Goal: Use online tool/utility: Utilize a website feature to perform a specific function

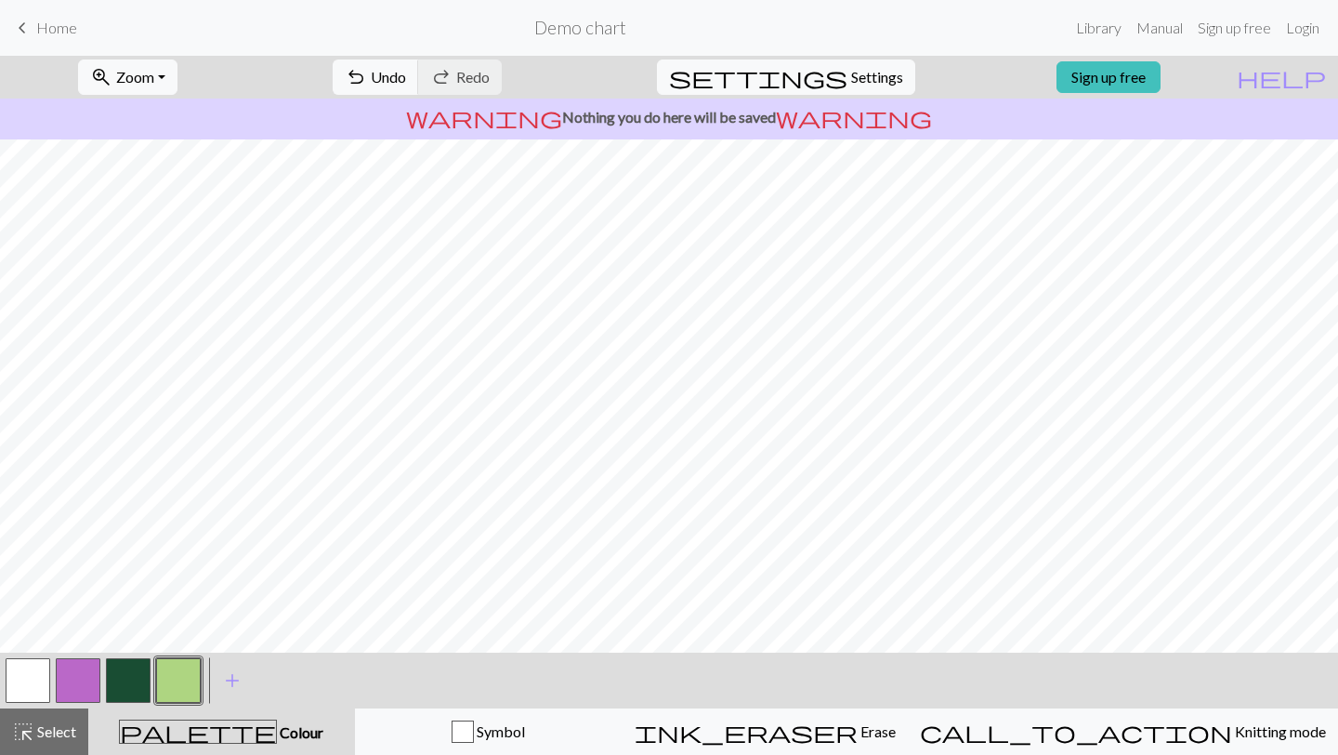
scroll to position [30, 118]
click at [118, 631] on button "button" at bounding box center [128, 680] width 45 height 45
click at [177, 631] on button "button" at bounding box center [178, 680] width 45 height 45
click at [406, 76] on span "Undo" at bounding box center [388, 77] width 35 height 18
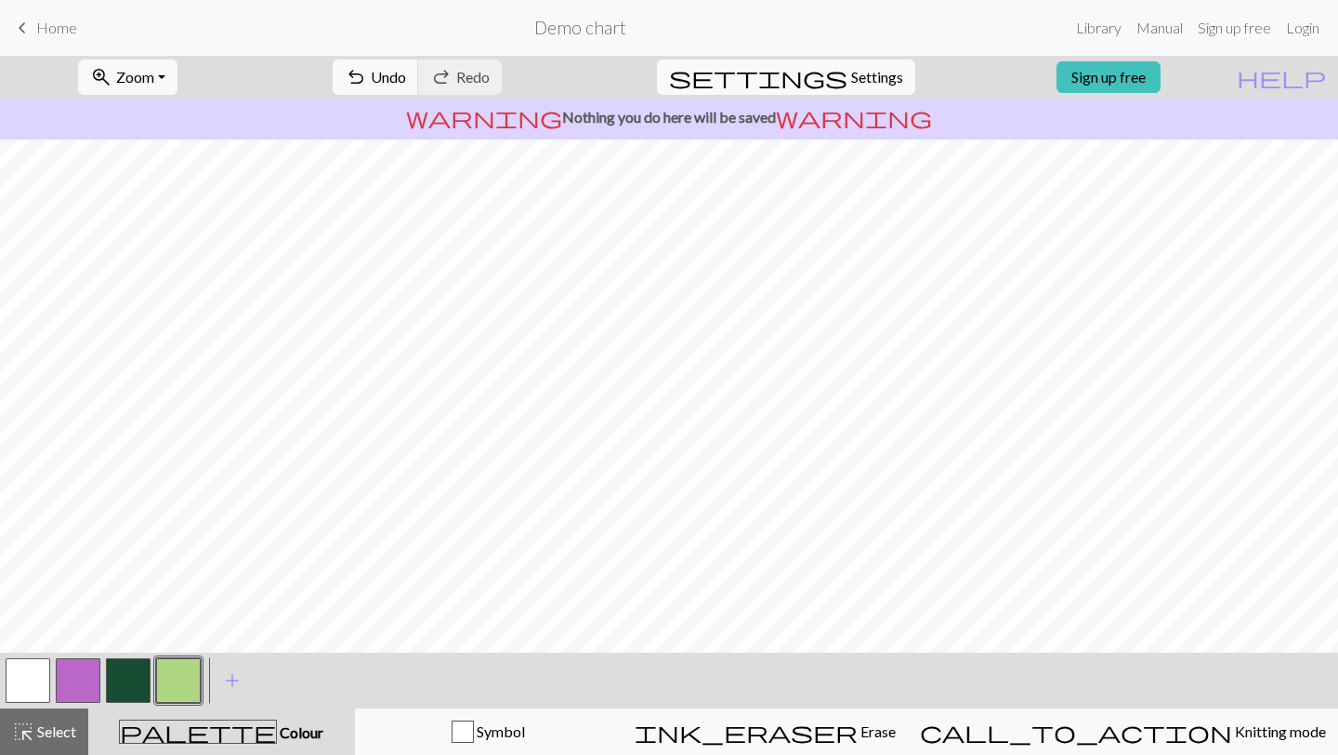
click at [22, 631] on button "button" at bounding box center [28, 680] width 45 height 45
click at [187, 631] on button "button" at bounding box center [178, 680] width 45 height 45
click at [132, 631] on button "button" at bounding box center [128, 680] width 45 height 45
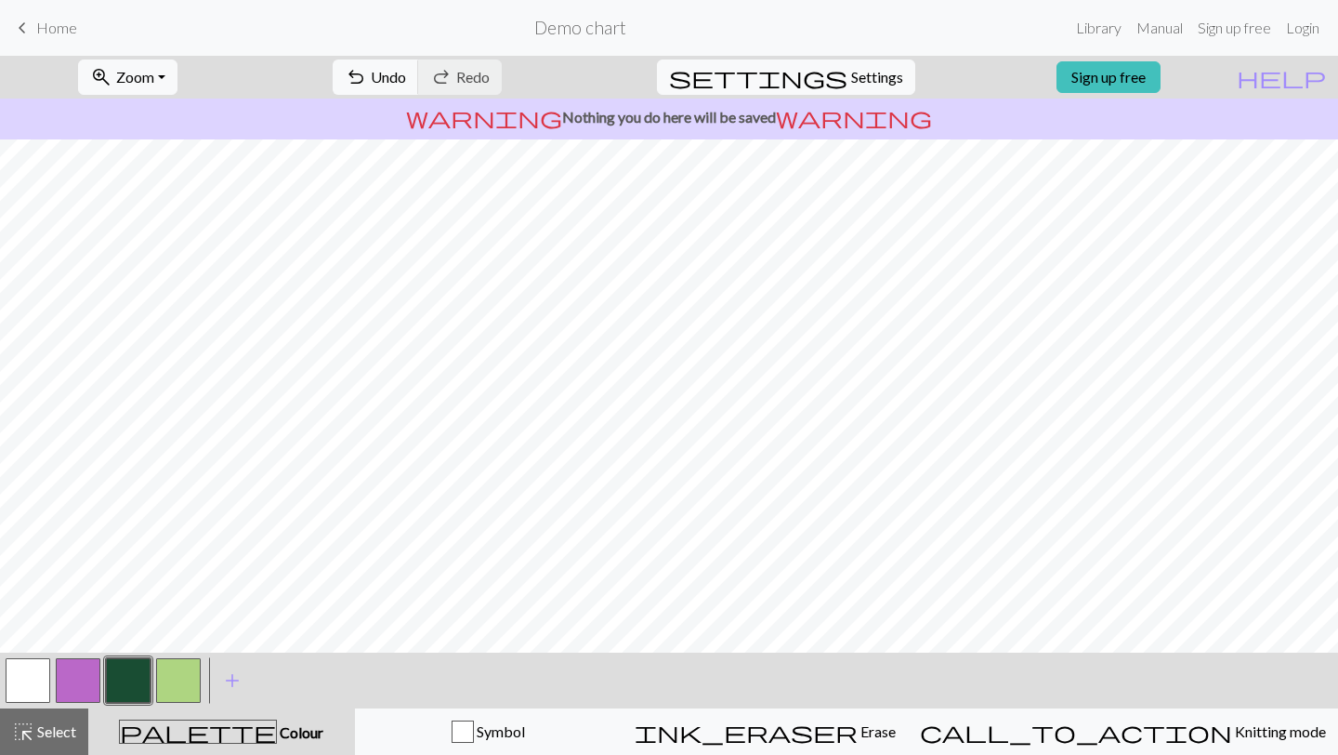
click at [176, 631] on button "button" at bounding box center [178, 680] width 45 height 45
click at [230, 631] on span "add" at bounding box center [232, 680] width 22 height 26
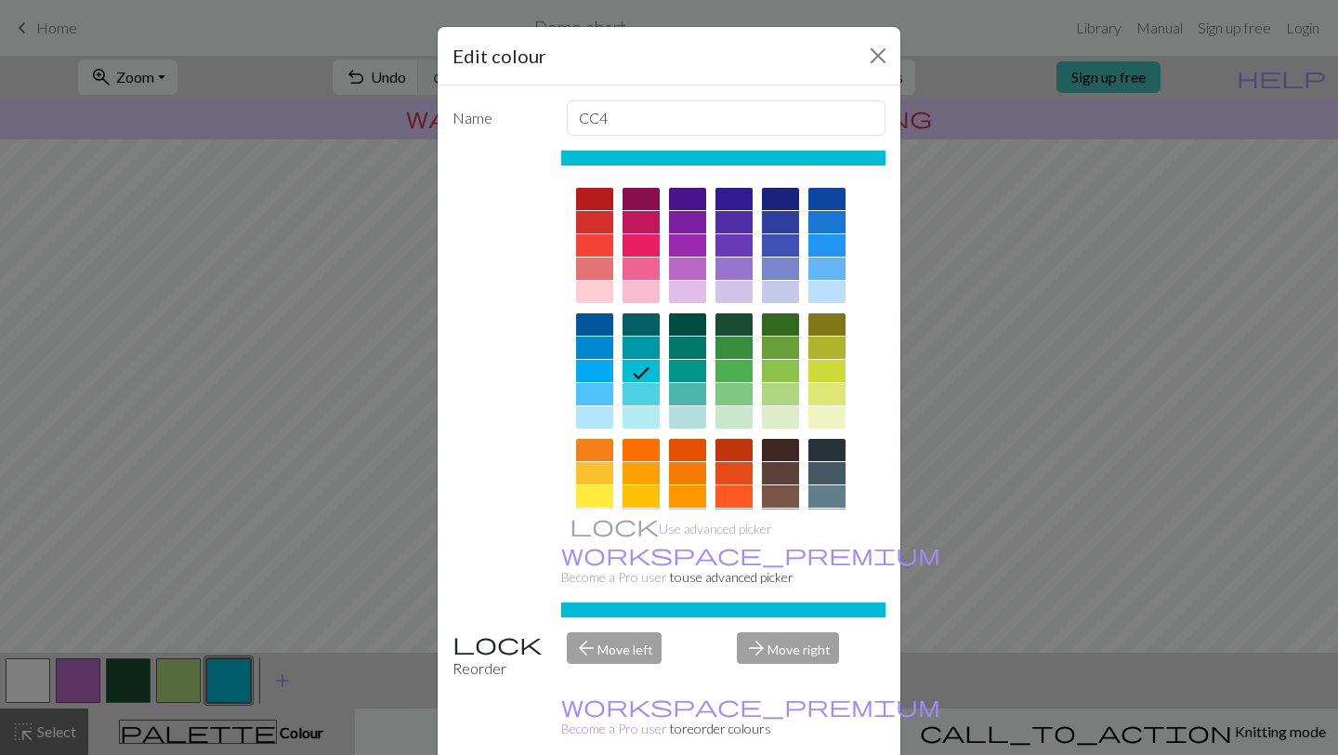
click at [641, 492] on div at bounding box center [826, 496] width 37 height 22
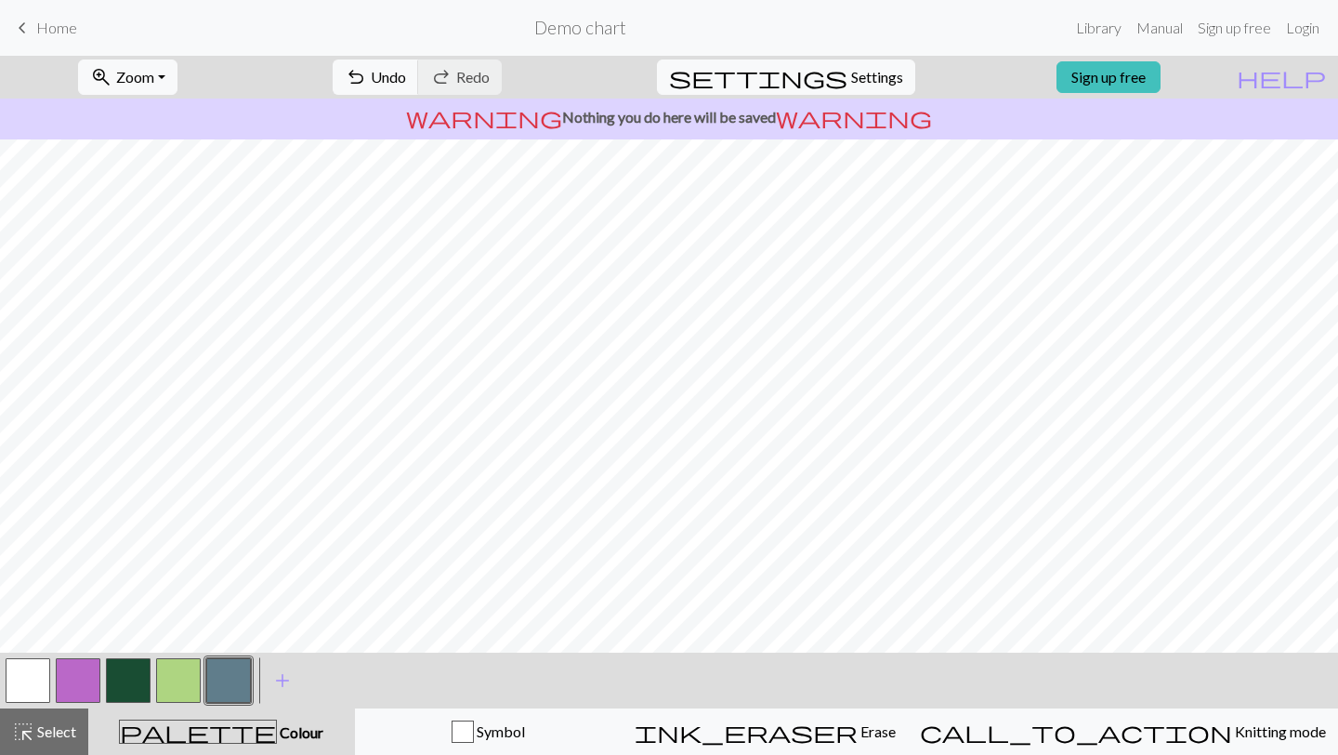
scroll to position [759, 594]
click at [28, 631] on button "button" at bounding box center [28, 680] width 45 height 45
click at [243, 631] on button "button" at bounding box center [228, 680] width 45 height 45
click at [38, 631] on button "button" at bounding box center [28, 680] width 45 height 45
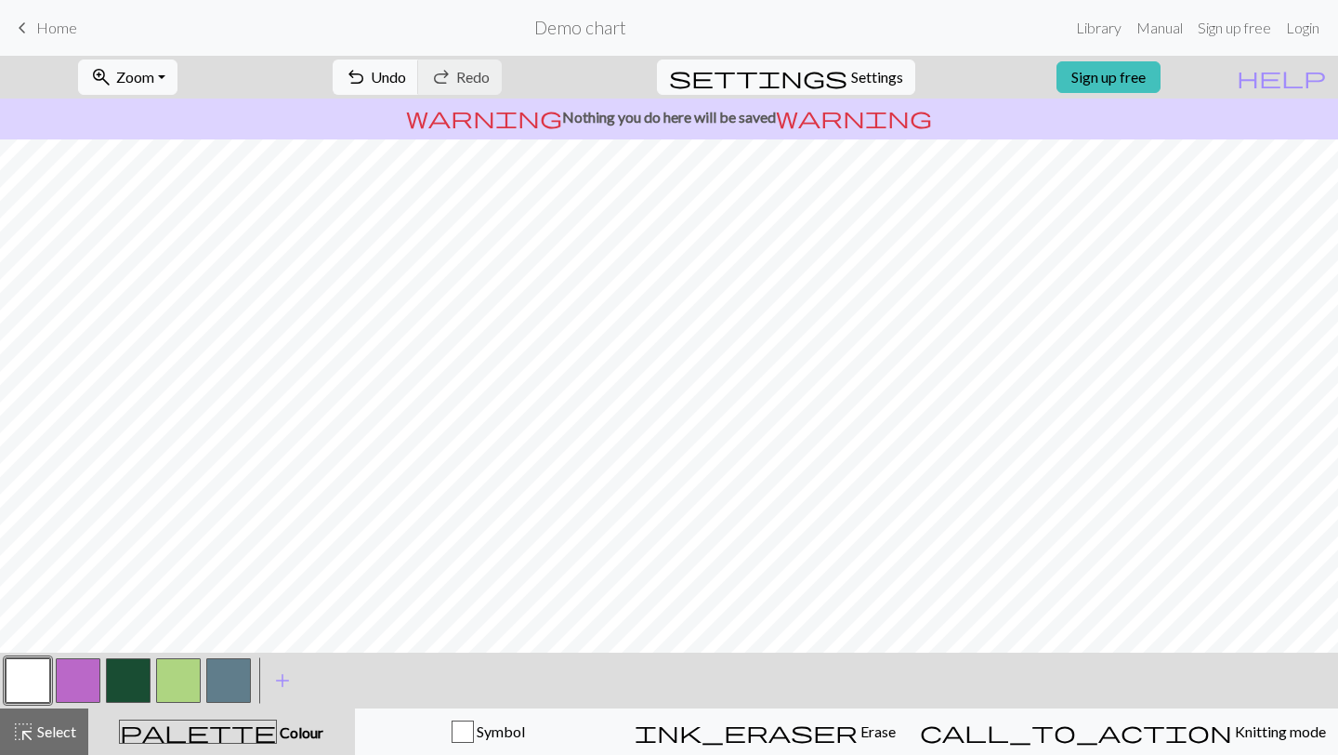
click at [230, 631] on button "button" at bounding box center [228, 680] width 45 height 45
click at [279, 631] on span "add" at bounding box center [282, 680] width 22 height 26
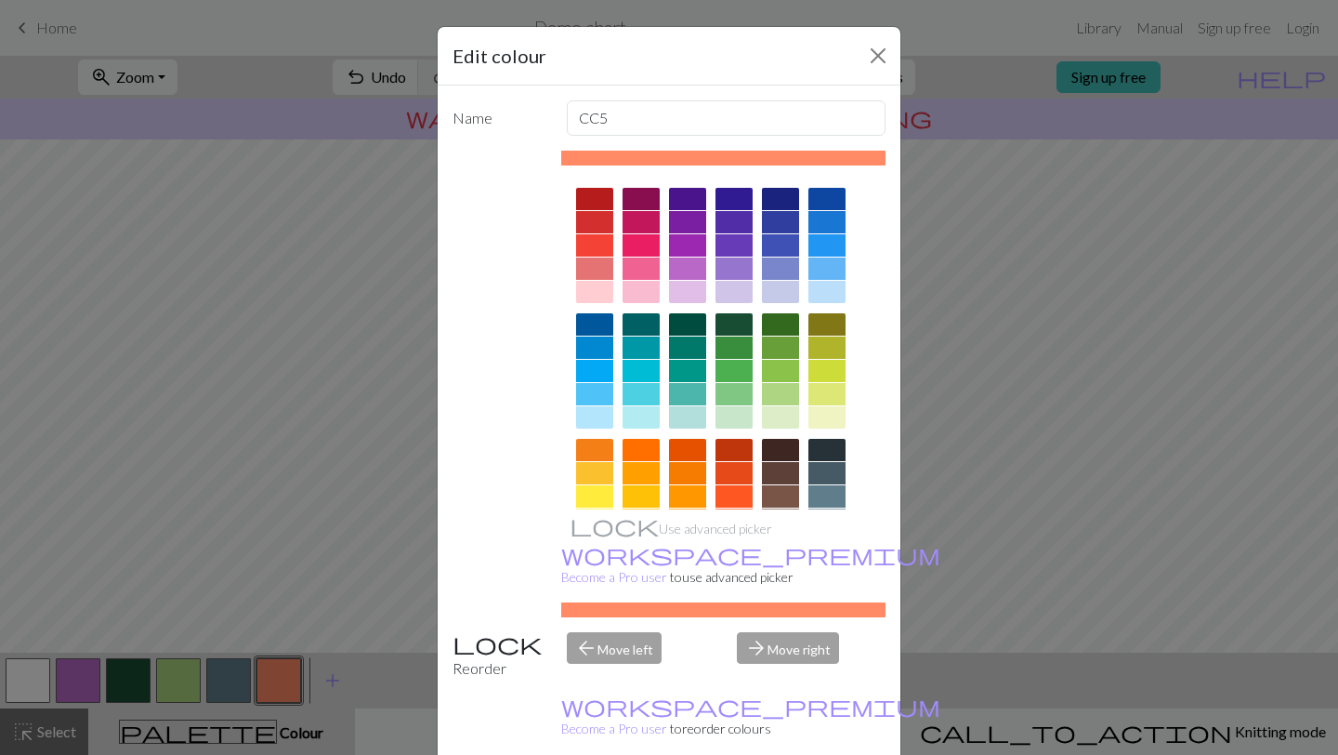
click at [641, 490] on div at bounding box center [780, 496] width 37 height 22
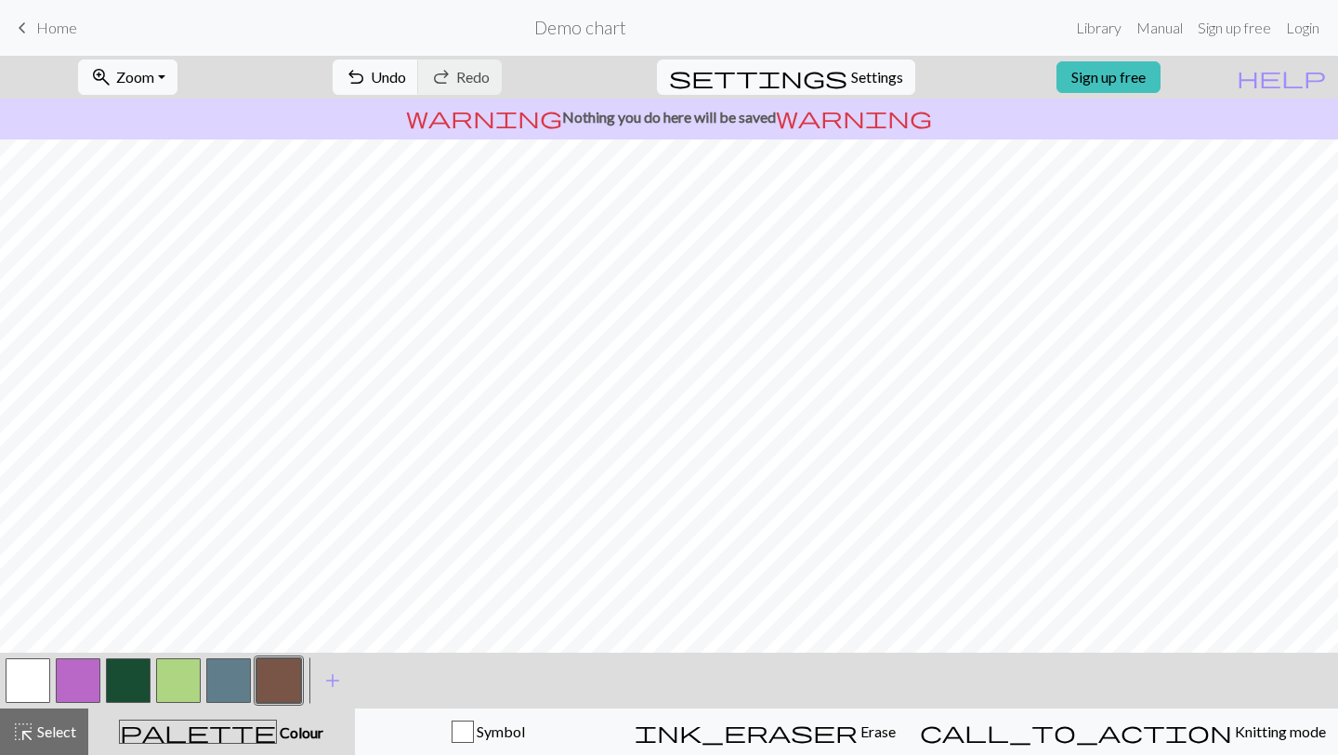
click at [30, 631] on button "button" at bounding box center [28, 680] width 45 height 45
click at [278, 631] on button "button" at bounding box center [278, 680] width 45 height 45
click at [26, 631] on button "button" at bounding box center [28, 680] width 45 height 45
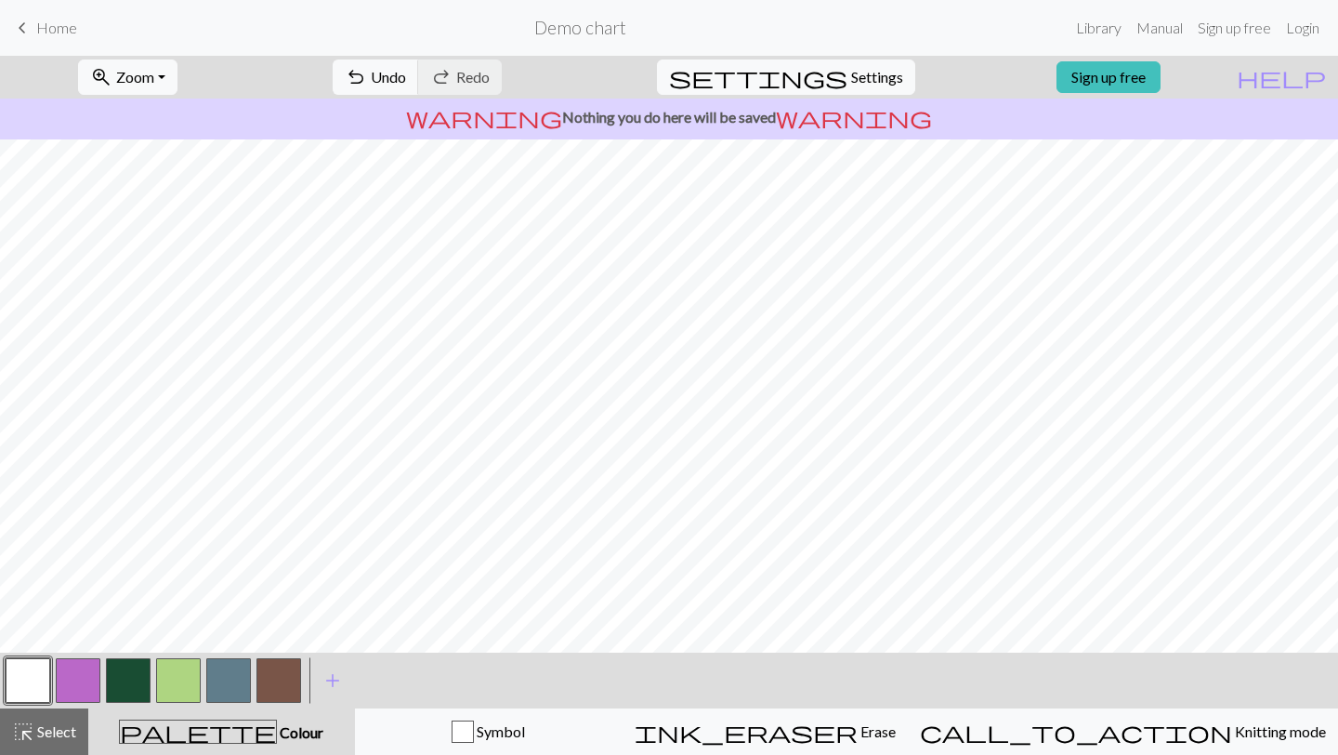
click at [243, 631] on button "button" at bounding box center [228, 680] width 45 height 45
click at [36, 631] on button "button" at bounding box center [28, 680] width 45 height 45
click at [252, 631] on div at bounding box center [228, 680] width 50 height 50
click at [223, 631] on button "button" at bounding box center [228, 680] width 45 height 45
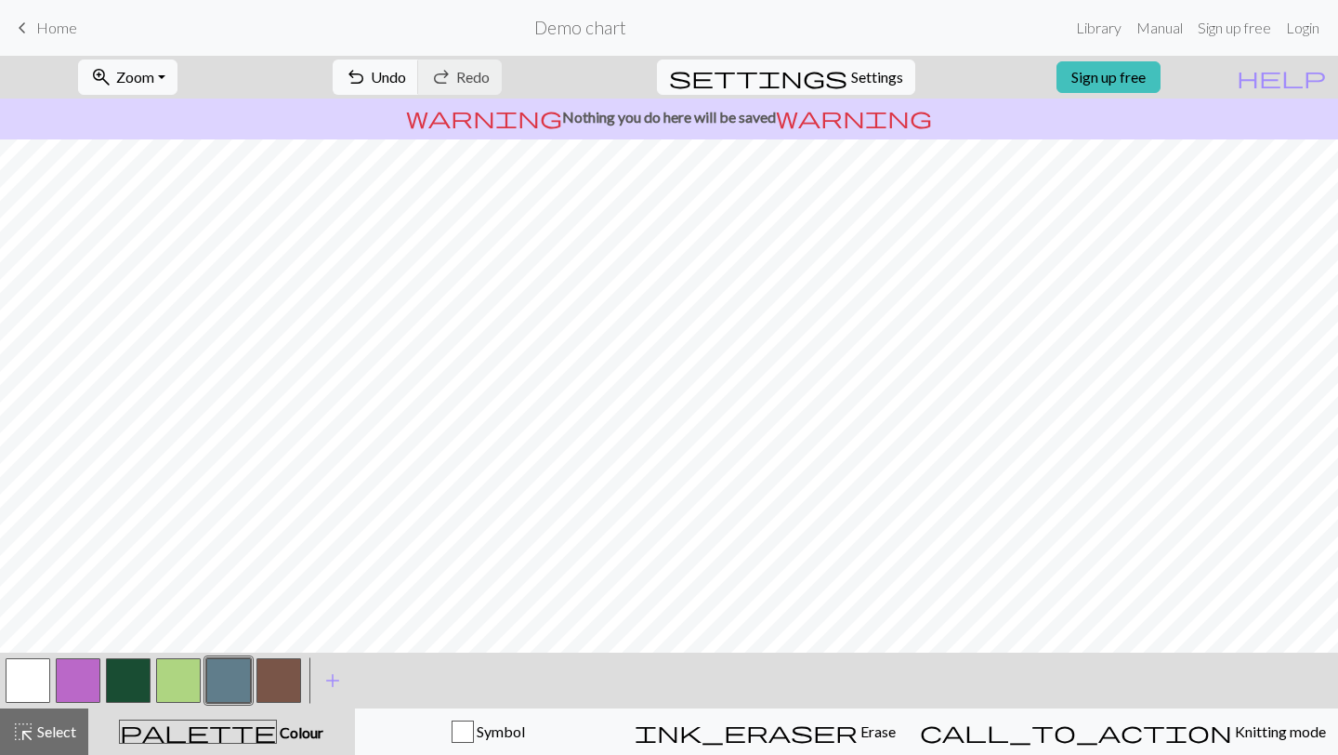
click at [264, 631] on button "button" at bounding box center [278, 680] width 45 height 45
click at [339, 631] on span "add" at bounding box center [333, 680] width 22 height 26
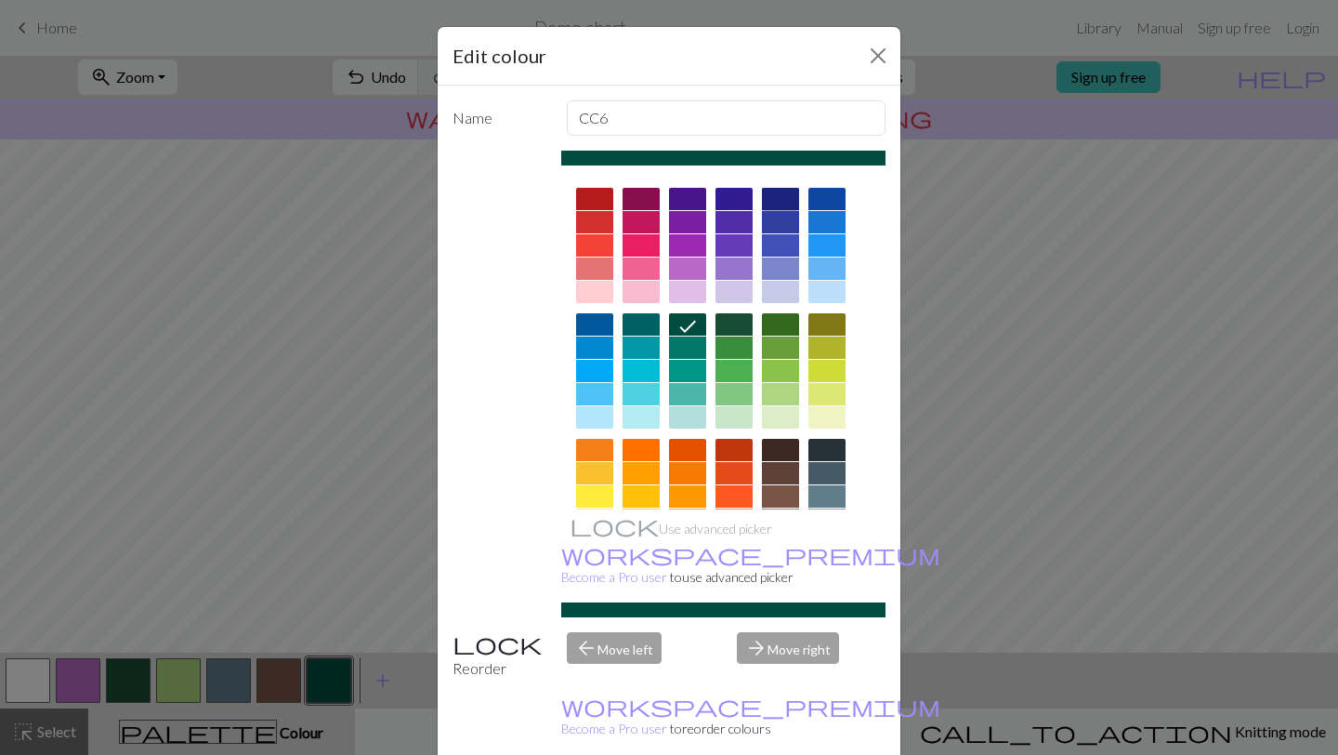
click at [641, 199] on div at bounding box center [780, 199] width 37 height 22
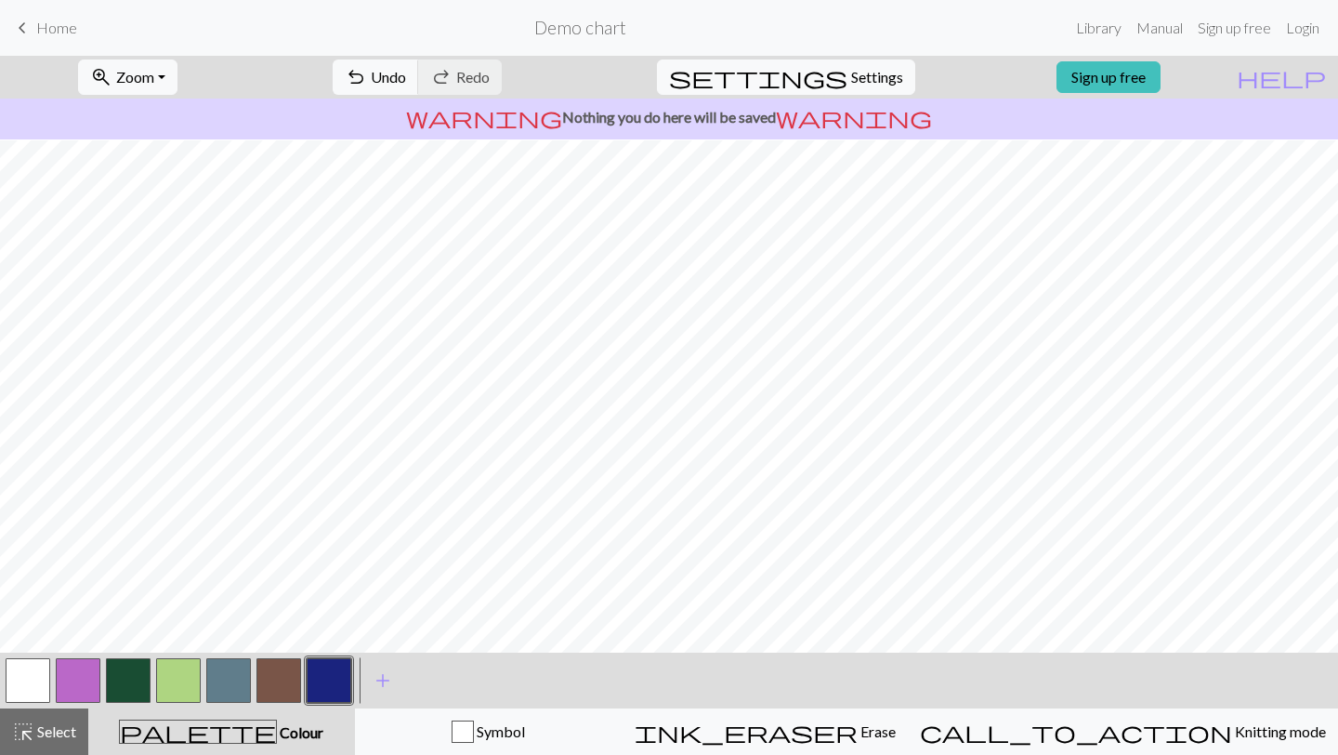
scroll to position [1274, 585]
click at [283, 631] on button "button" at bounding box center [278, 680] width 45 height 45
click at [383, 631] on span "add" at bounding box center [383, 680] width 22 height 26
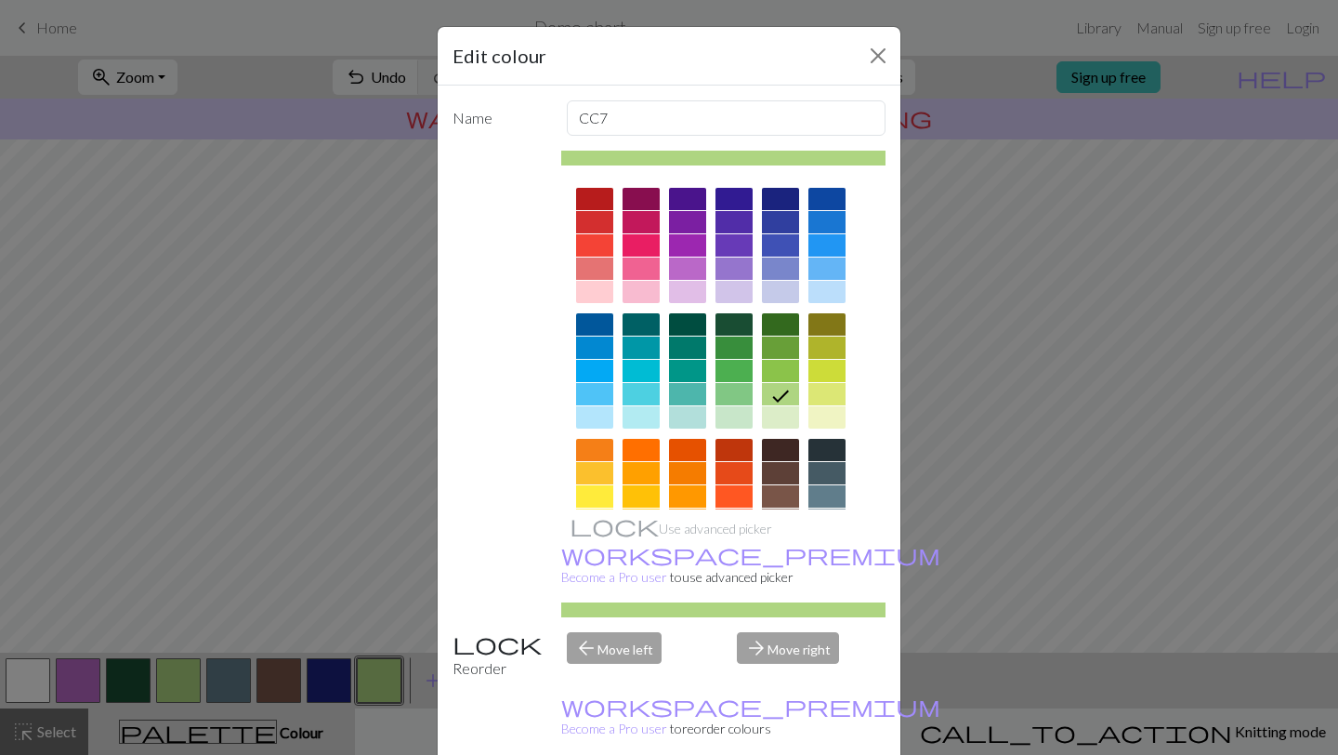
click at [641, 450] on div at bounding box center [641, 450] width 37 height 22
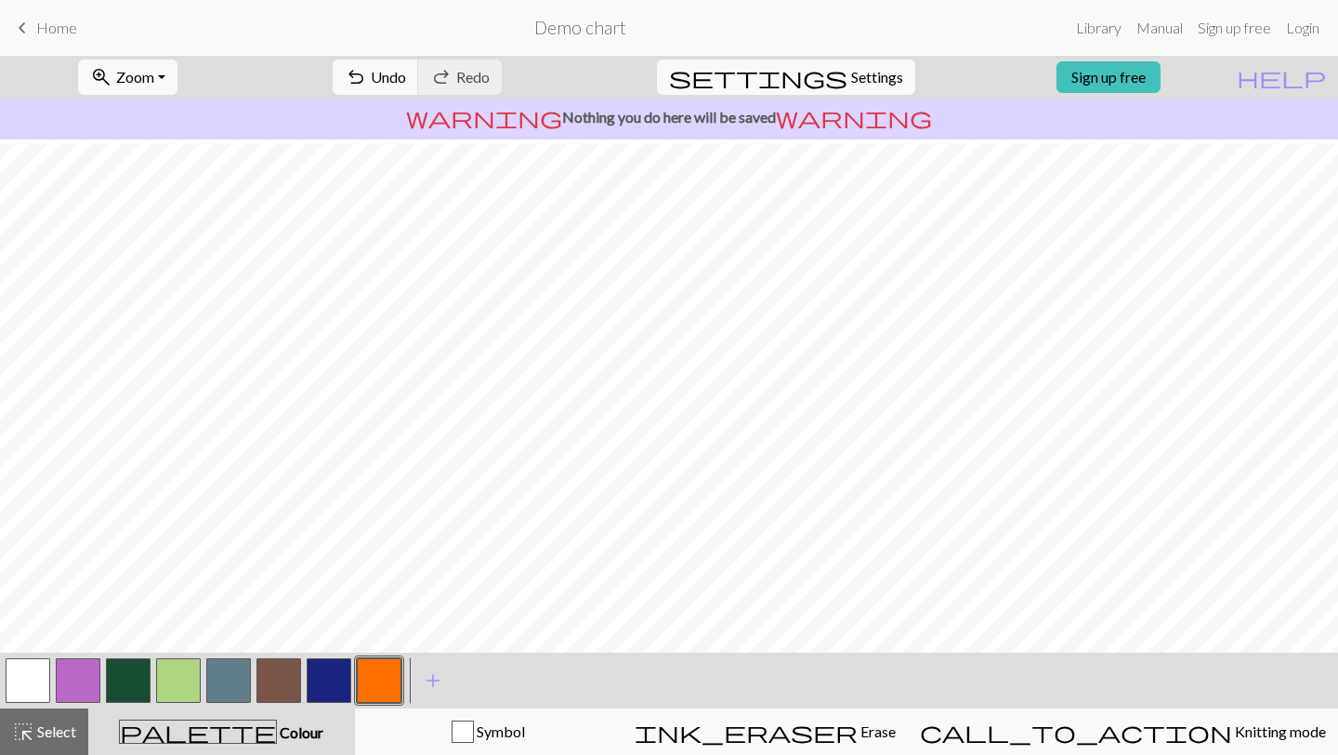
scroll to position [1585, 585]
click at [37, 631] on button "button" at bounding box center [28, 680] width 45 height 45
click at [385, 631] on button "button" at bounding box center [379, 680] width 45 height 45
click at [381, 631] on button "button" at bounding box center [379, 680] width 45 height 45
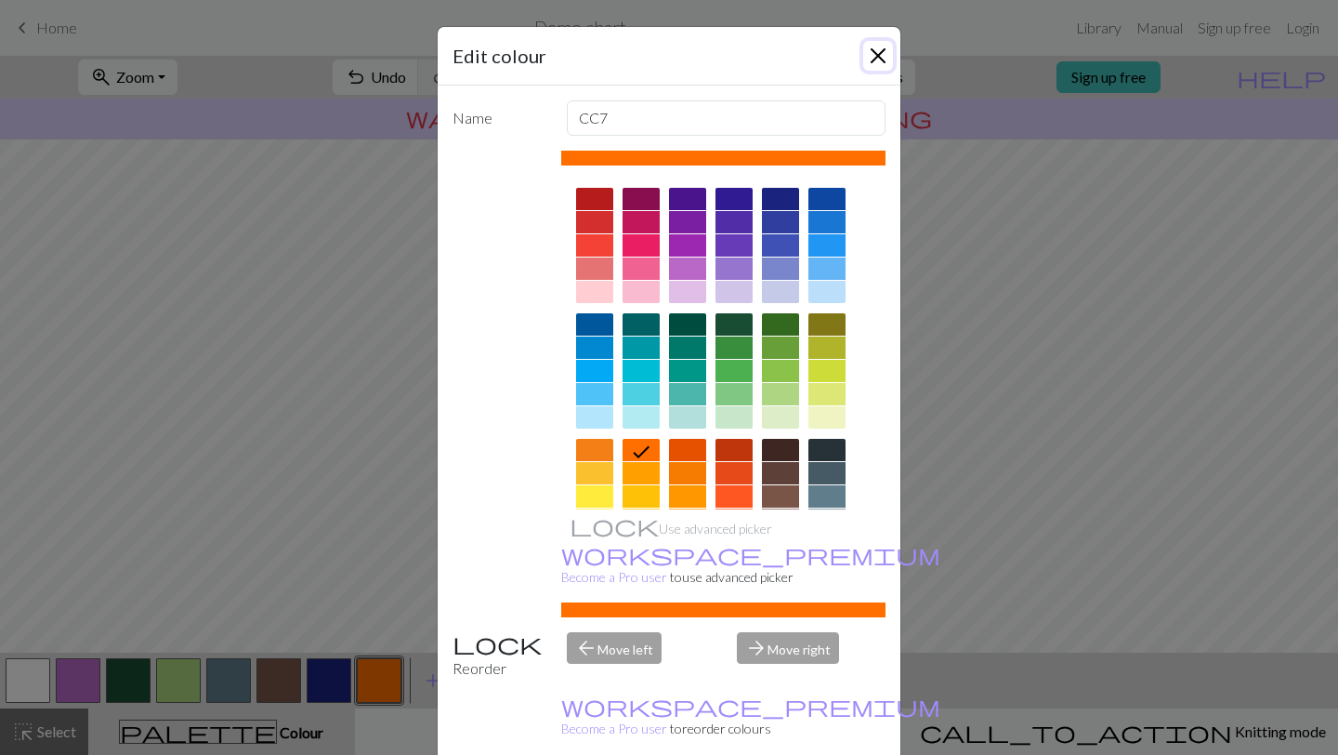
click at [641, 61] on button "Close" at bounding box center [878, 56] width 30 height 30
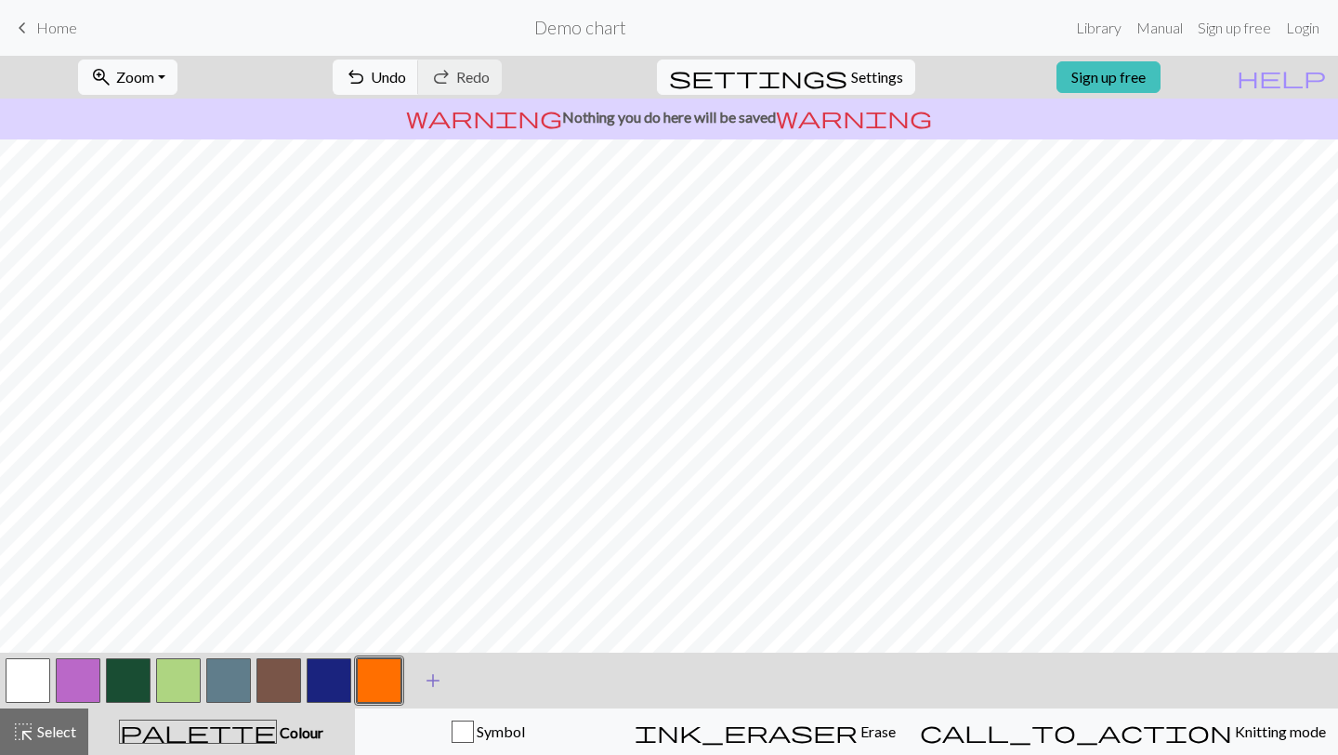
click at [438, 631] on span "add" at bounding box center [433, 680] width 22 height 26
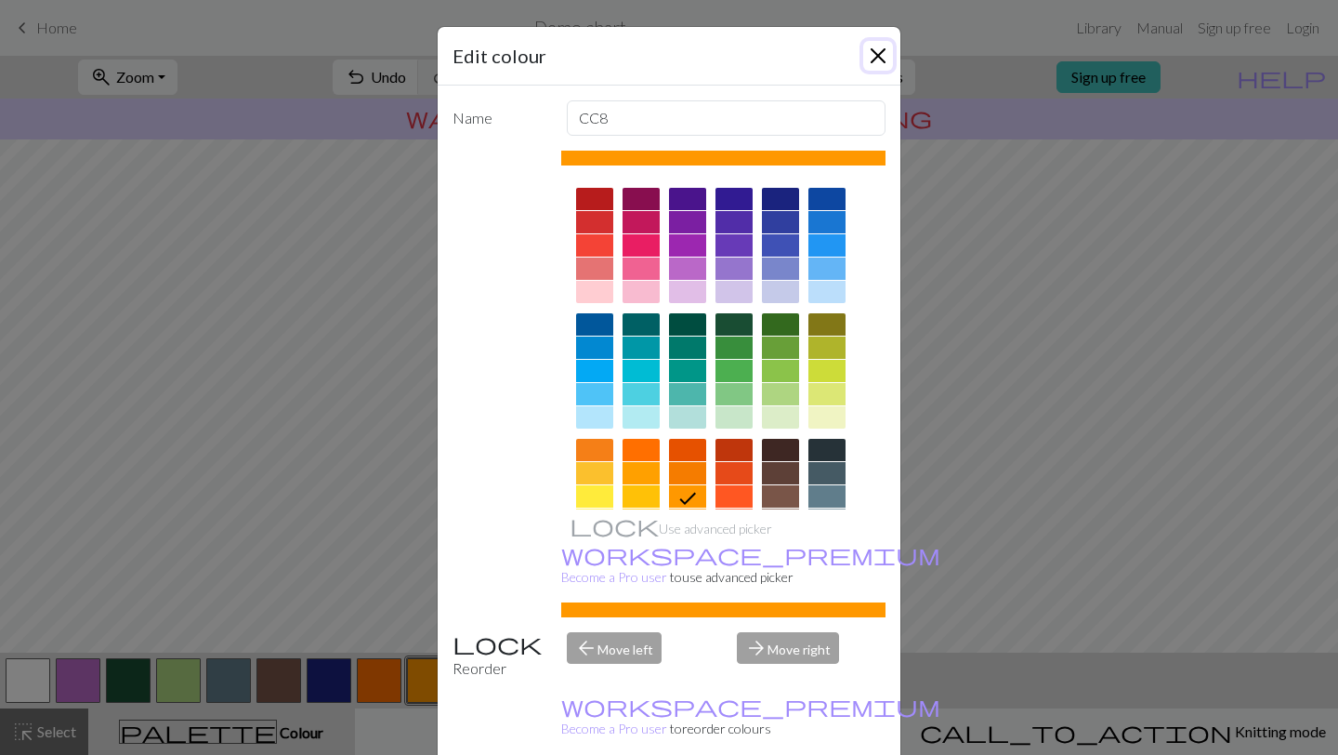
click at [641, 62] on button "Close" at bounding box center [878, 56] width 30 height 30
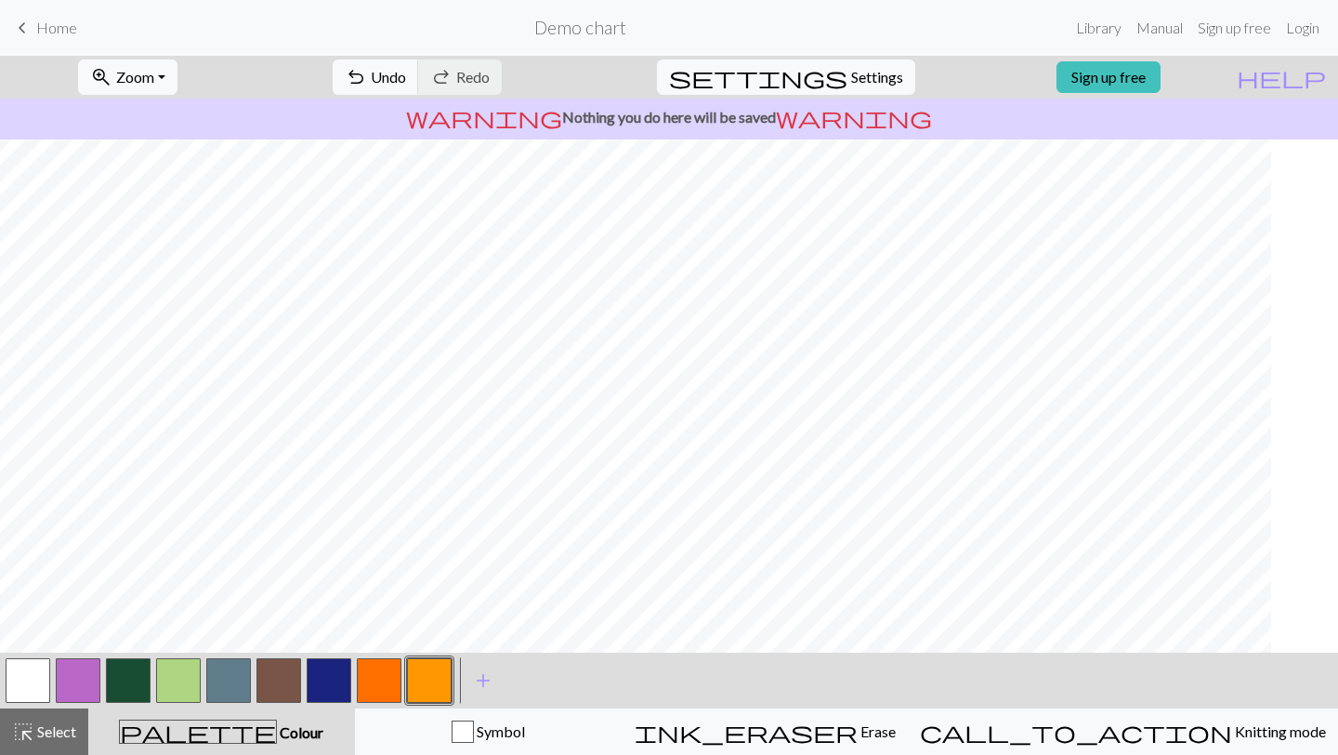
scroll to position [1585, 269]
click at [173, 631] on button "button" at bounding box center [178, 680] width 45 height 45
click at [388, 631] on button "button" at bounding box center [379, 680] width 45 height 45
click at [25, 631] on button "button" at bounding box center [28, 680] width 45 height 45
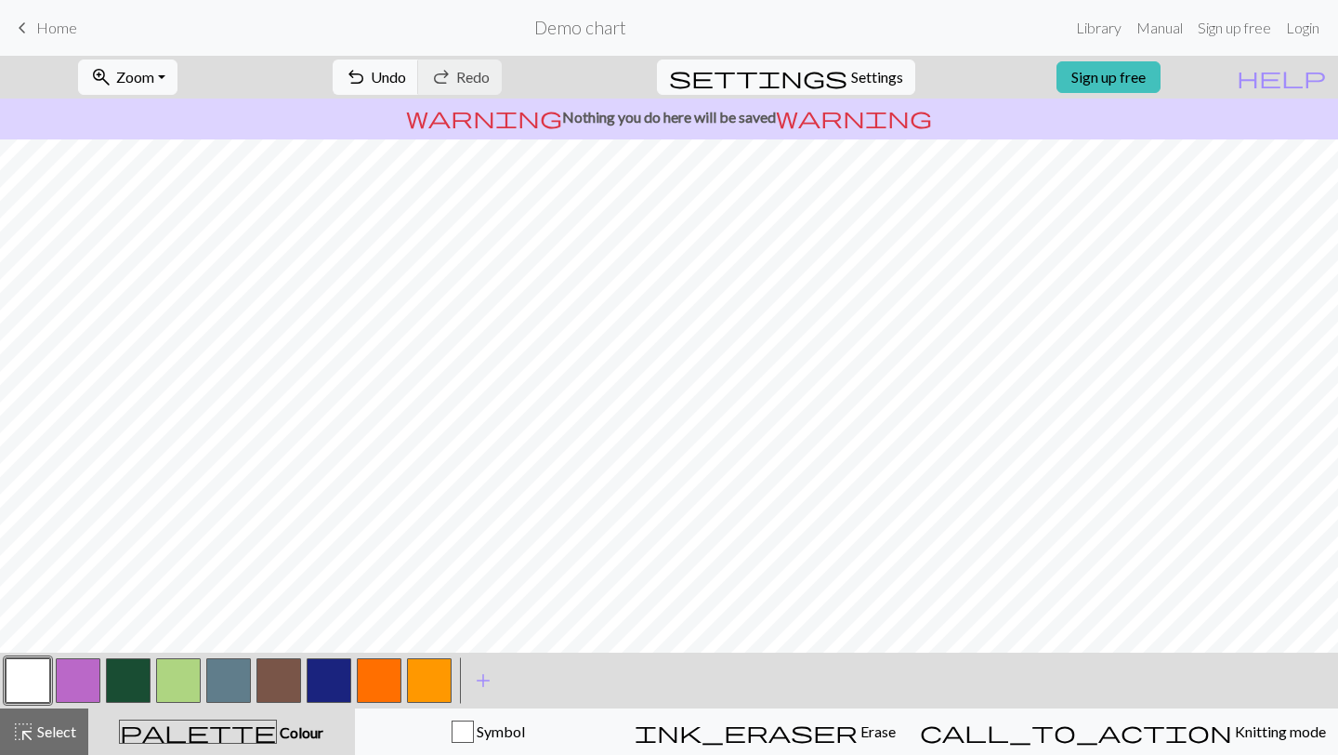
click at [383, 631] on button "button" at bounding box center [379, 680] width 45 height 45
click at [34, 631] on button "button" at bounding box center [28, 680] width 45 height 45
click at [387, 631] on button "button" at bounding box center [379, 680] width 45 height 45
click at [335, 631] on button "button" at bounding box center [329, 680] width 45 height 45
click at [31, 631] on button "button" at bounding box center [28, 680] width 45 height 45
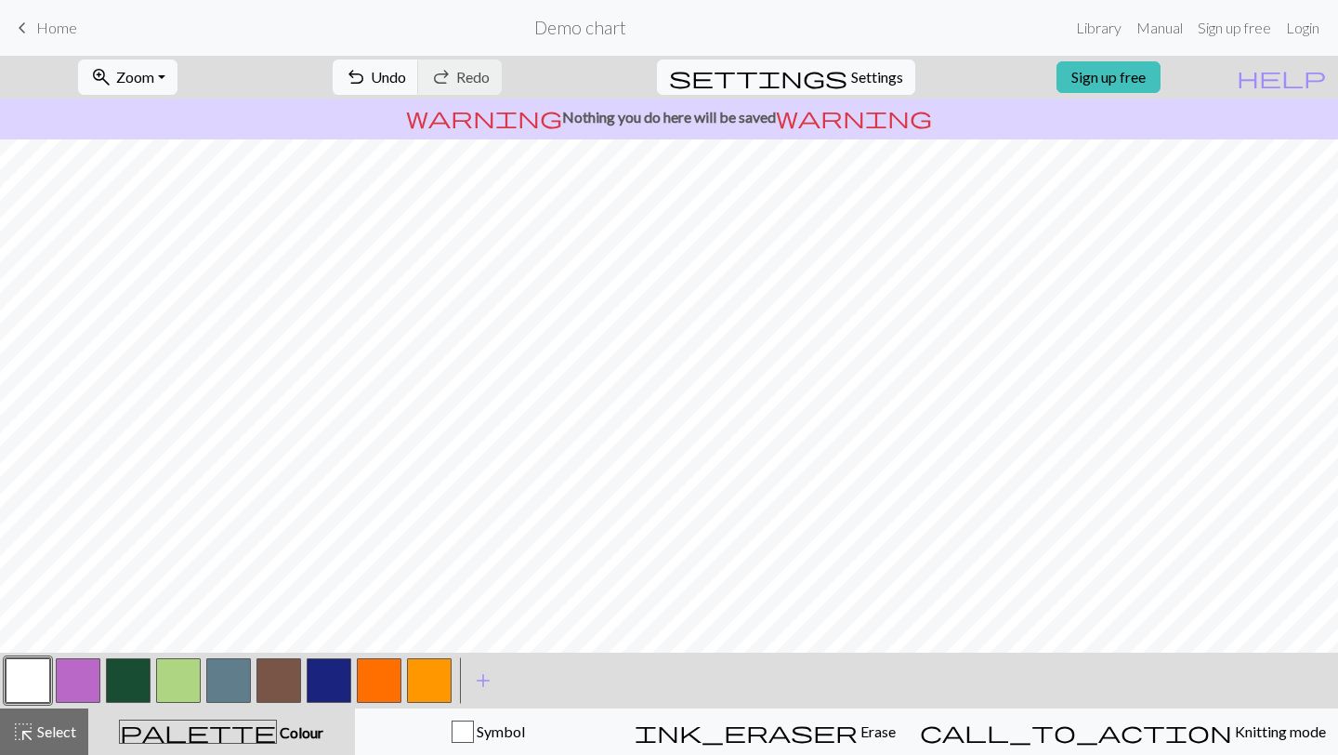
click at [331, 631] on button "button" at bounding box center [329, 680] width 45 height 45
click at [33, 631] on button "button" at bounding box center [28, 680] width 45 height 45
click at [325, 631] on button "button" at bounding box center [329, 680] width 45 height 45
click at [13, 631] on button "button" at bounding box center [28, 680] width 45 height 45
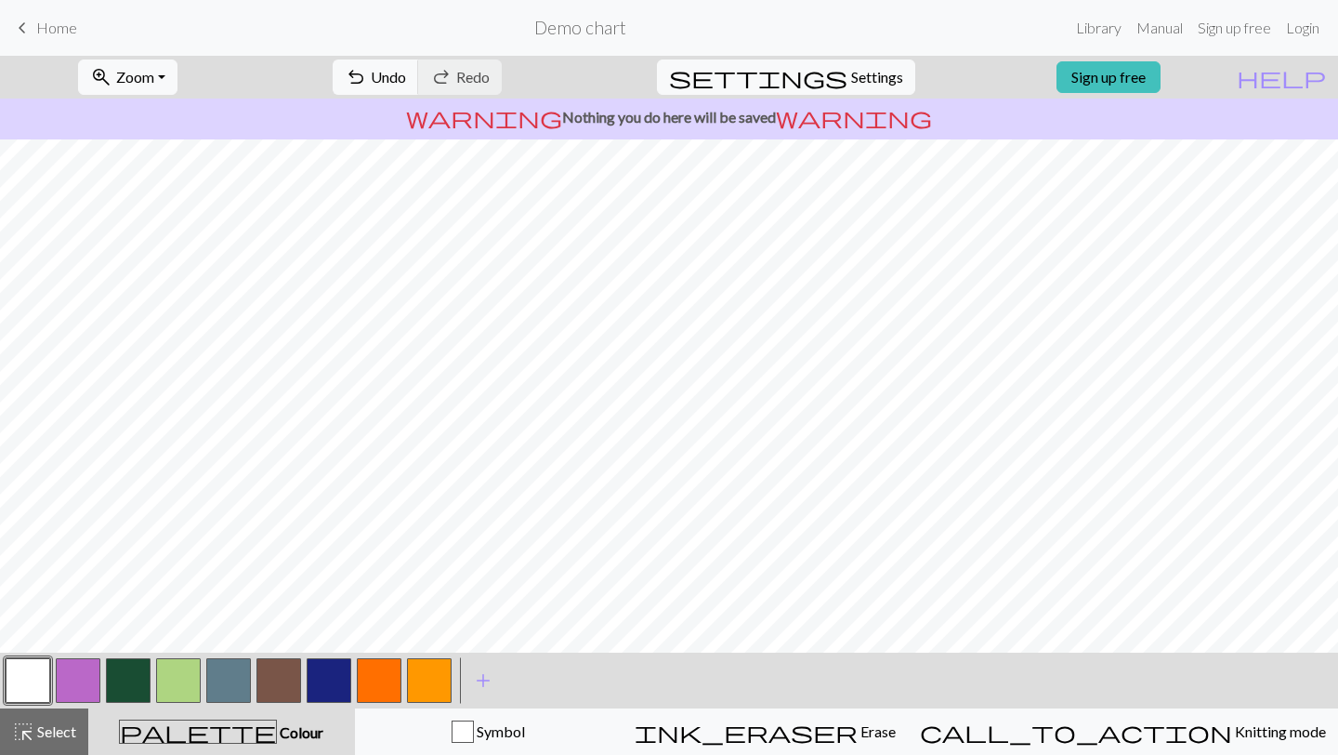
click at [325, 631] on button "button" at bounding box center [329, 680] width 45 height 45
click at [185, 631] on button "button" at bounding box center [178, 680] width 45 height 45
click at [333, 631] on button "button" at bounding box center [329, 680] width 45 height 45
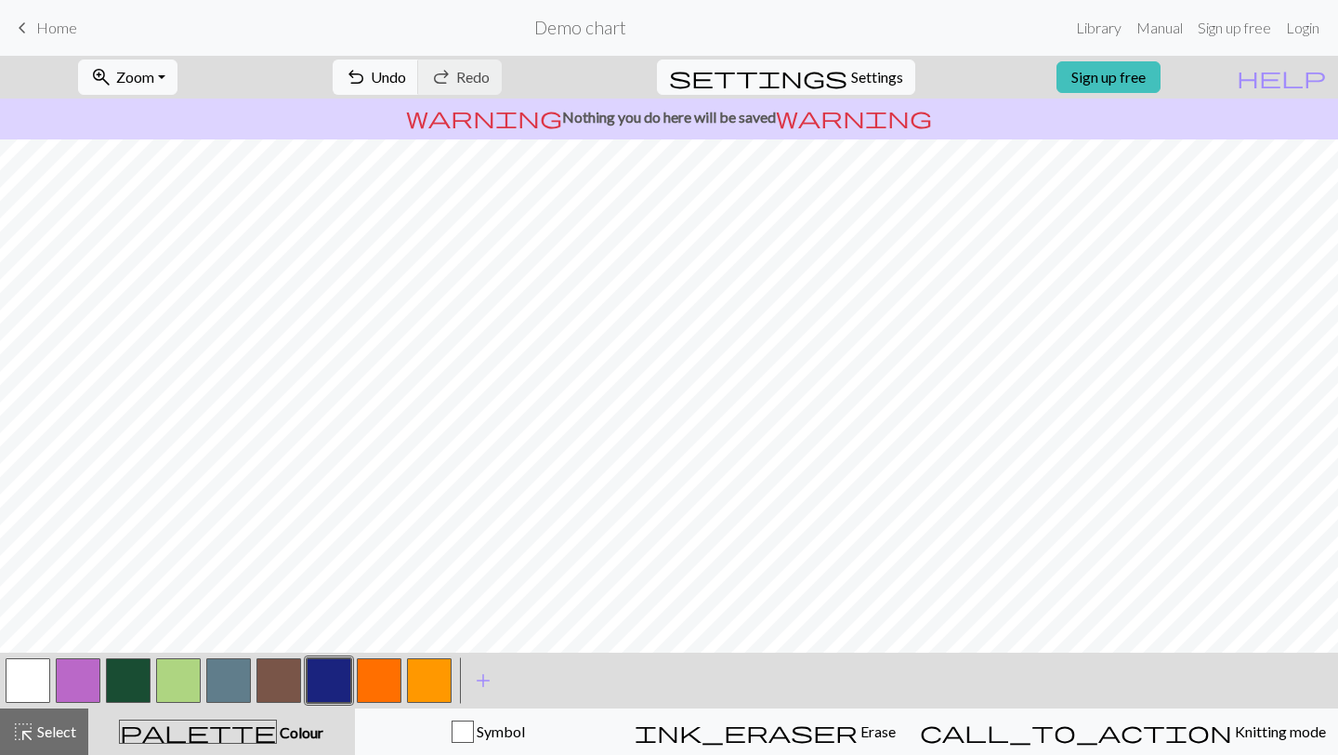
click at [38, 631] on button "button" at bounding box center [28, 680] width 45 height 45
click at [323, 631] on button "button" at bounding box center [329, 680] width 45 height 45
click at [15, 631] on button "button" at bounding box center [28, 680] width 45 height 45
click at [177, 631] on button "button" at bounding box center [178, 680] width 45 height 45
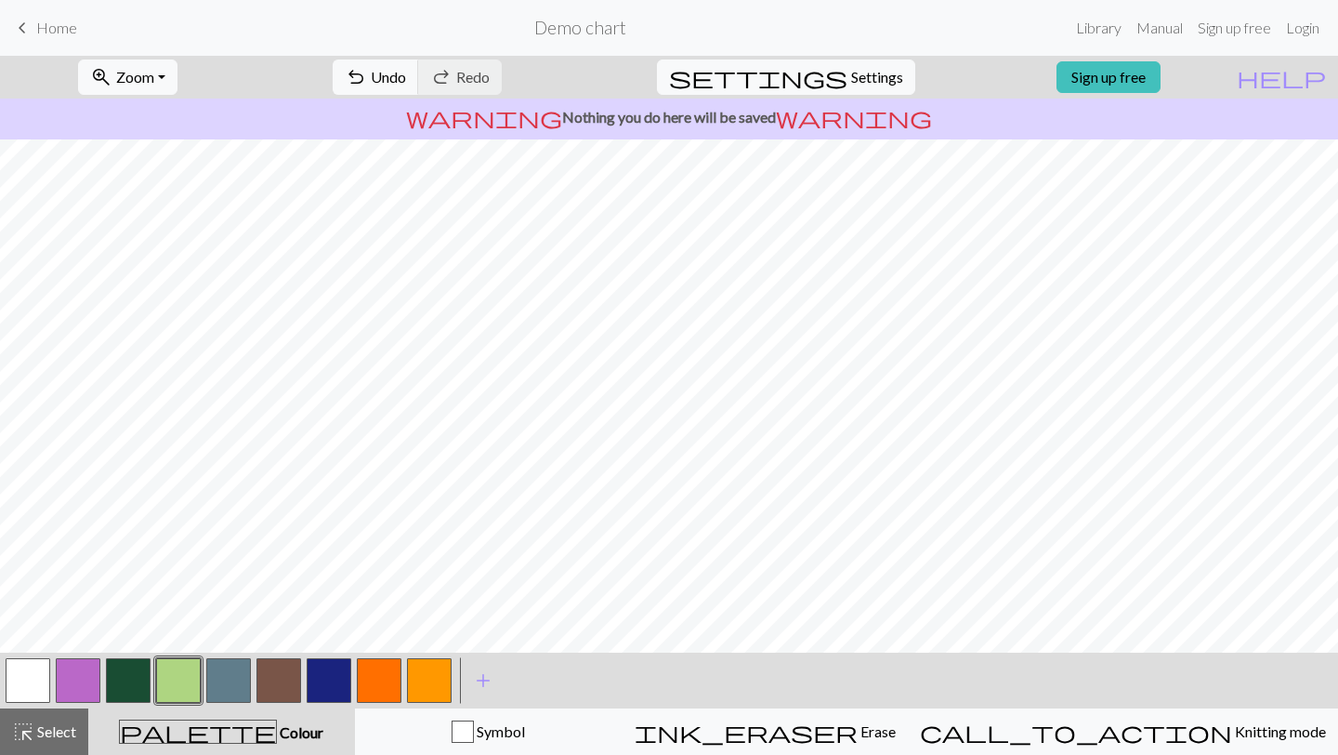
click at [325, 631] on button "button" at bounding box center [329, 680] width 45 height 45
click at [34, 631] on button "button" at bounding box center [28, 680] width 45 height 45
click at [327, 631] on button "button" at bounding box center [329, 680] width 45 height 45
click at [7, 631] on button "button" at bounding box center [28, 680] width 45 height 45
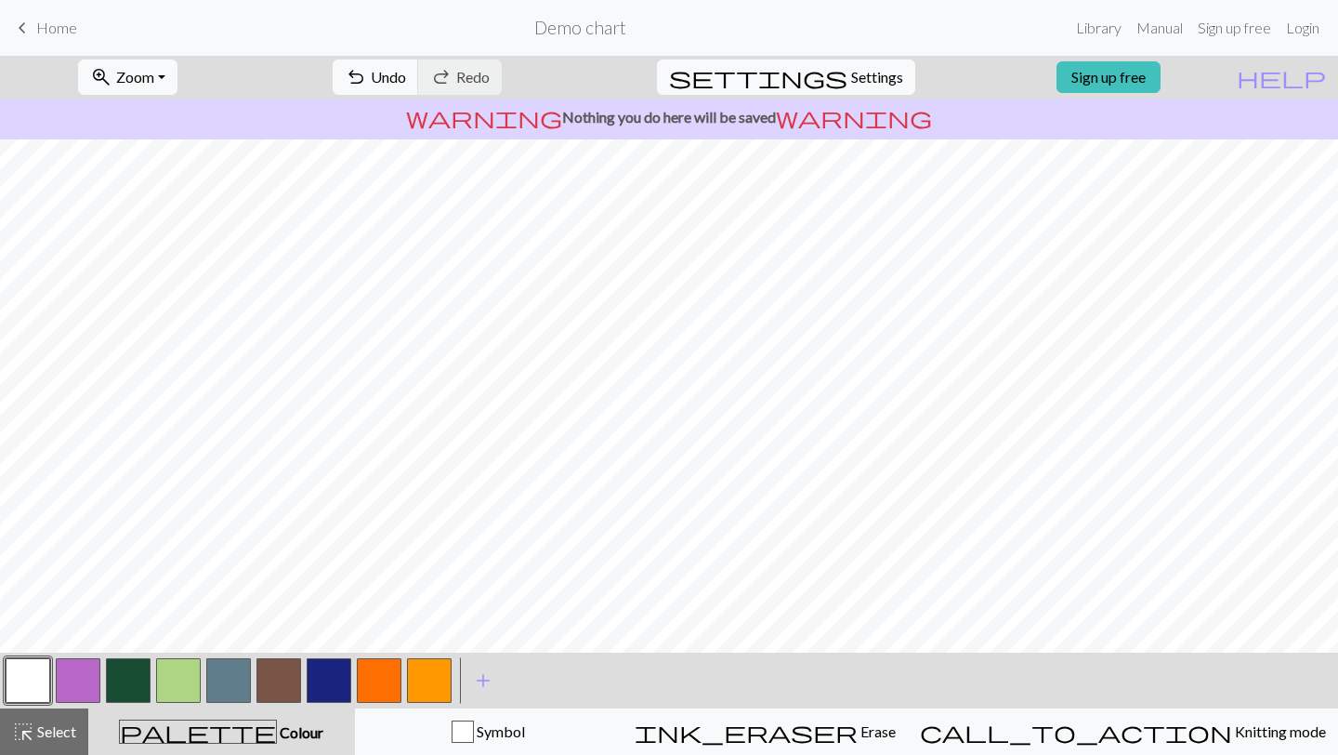
click at [395, 631] on button "button" at bounding box center [379, 680] width 45 height 45
click at [31, 631] on button "button" at bounding box center [28, 680] width 45 height 45
click at [380, 631] on button "button" at bounding box center [379, 680] width 45 height 45
click at [187, 631] on button "button" at bounding box center [178, 680] width 45 height 45
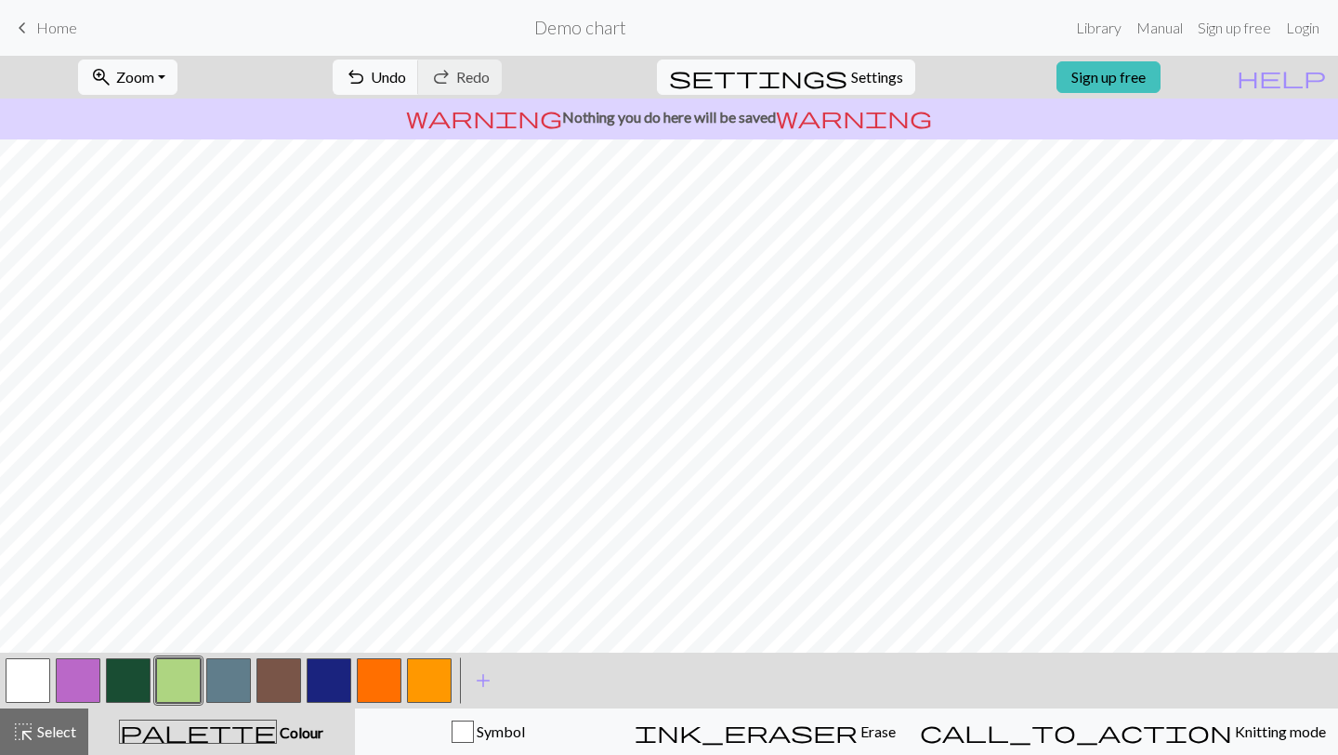
click at [373, 631] on button "button" at bounding box center [379, 680] width 45 height 45
click at [28, 631] on button "button" at bounding box center [28, 680] width 45 height 45
click at [180, 631] on button "button" at bounding box center [178, 680] width 45 height 45
click at [391, 631] on button "button" at bounding box center [379, 680] width 45 height 45
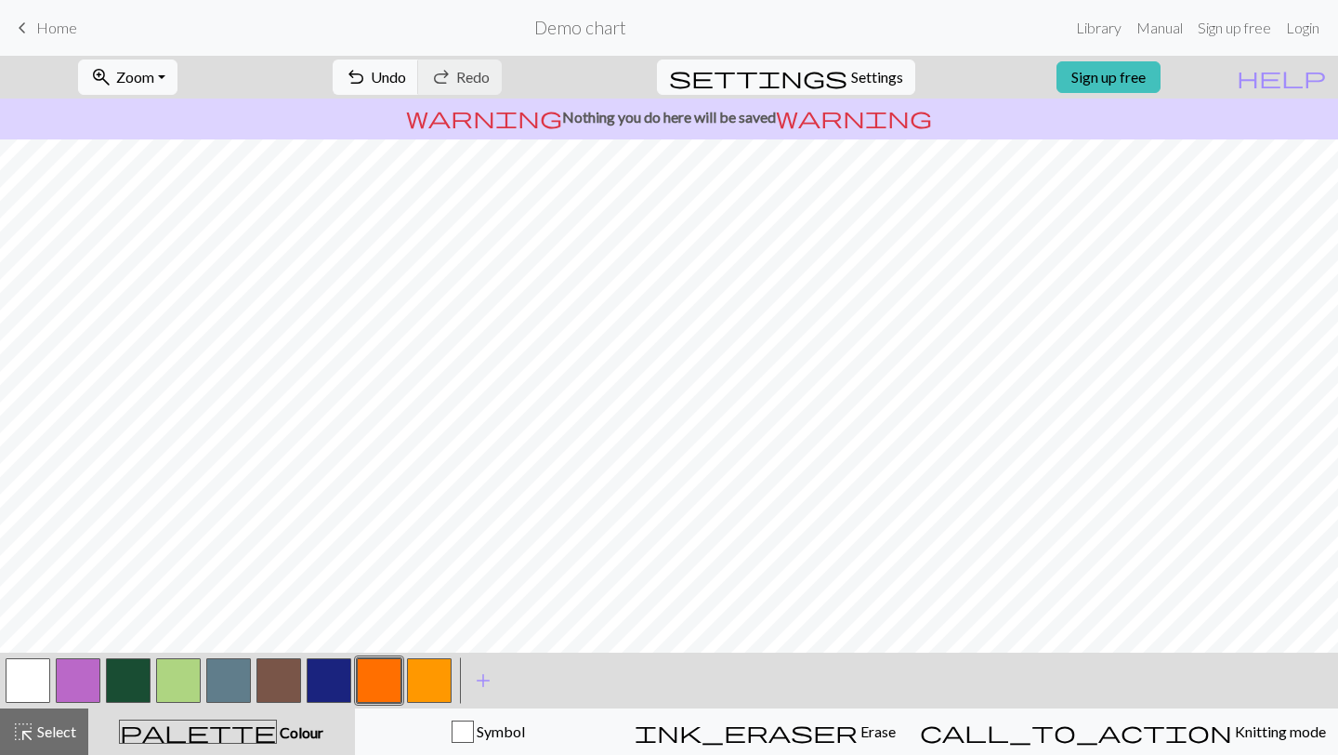
click at [31, 631] on button "button" at bounding box center [28, 680] width 45 height 45
click at [391, 631] on button "button" at bounding box center [379, 680] width 45 height 45
click at [21, 631] on button "button" at bounding box center [28, 680] width 45 height 45
click at [390, 631] on button "button" at bounding box center [379, 680] width 45 height 45
click at [38, 631] on button "button" at bounding box center [28, 680] width 45 height 45
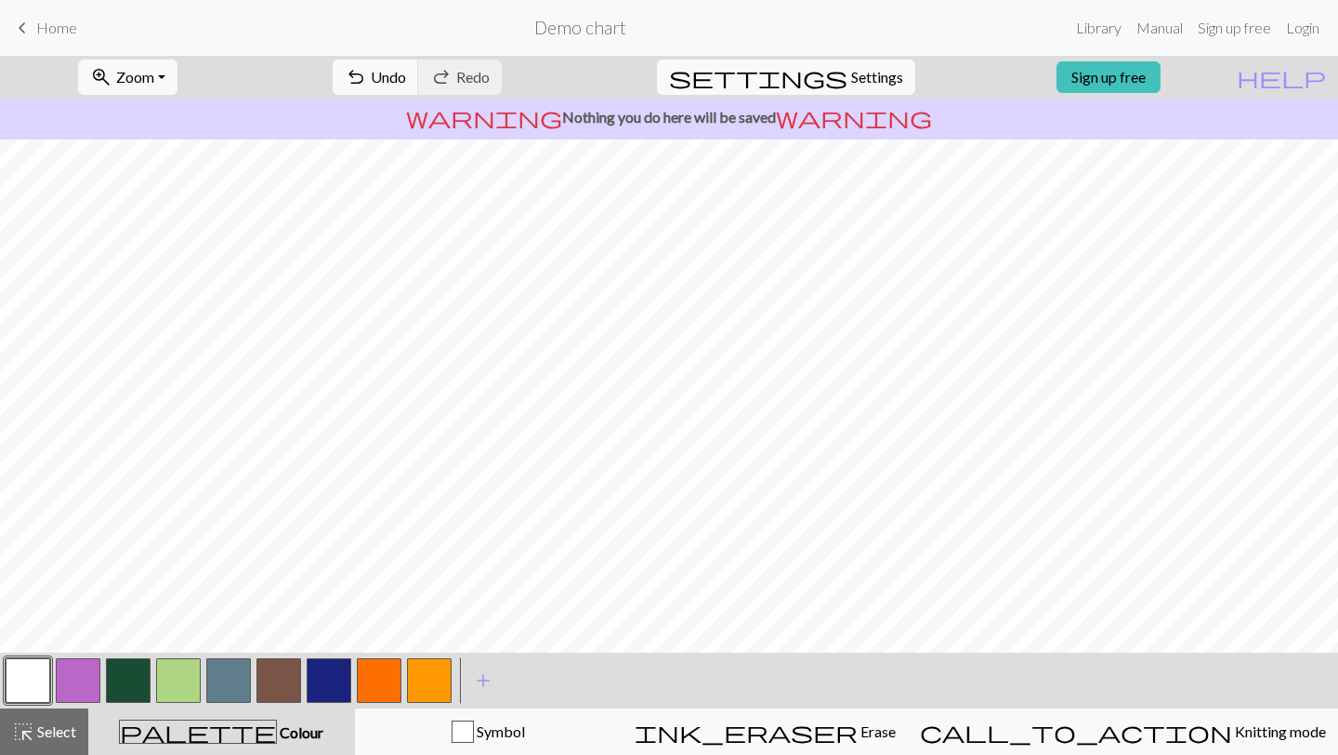
click at [370, 631] on button "button" at bounding box center [379, 680] width 45 height 45
click at [26, 631] on button "button" at bounding box center [28, 680] width 45 height 45
click at [394, 631] on button "button" at bounding box center [379, 680] width 45 height 45
click at [29, 631] on button "button" at bounding box center [28, 680] width 45 height 45
click at [383, 631] on button "button" at bounding box center [379, 680] width 45 height 45
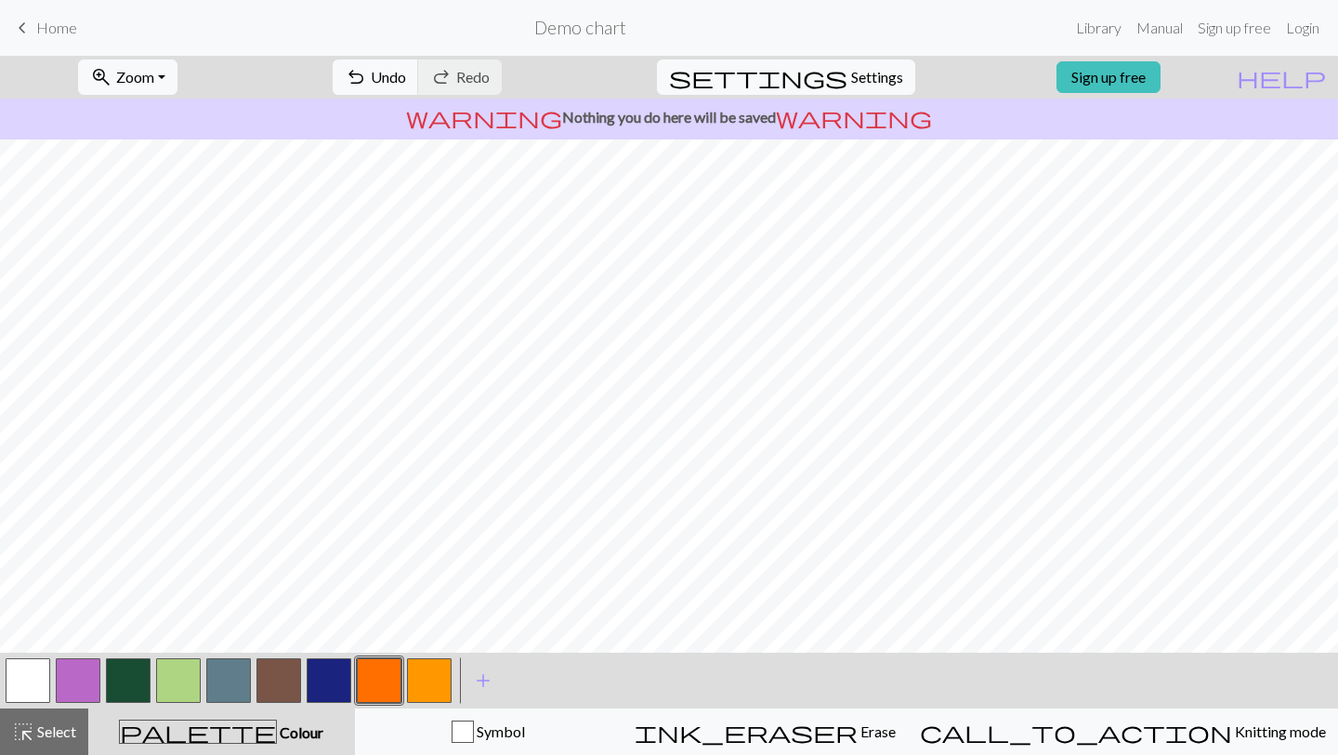
click at [19, 631] on button "button" at bounding box center [28, 680] width 45 height 45
click at [272, 631] on button "button" at bounding box center [278, 680] width 45 height 45
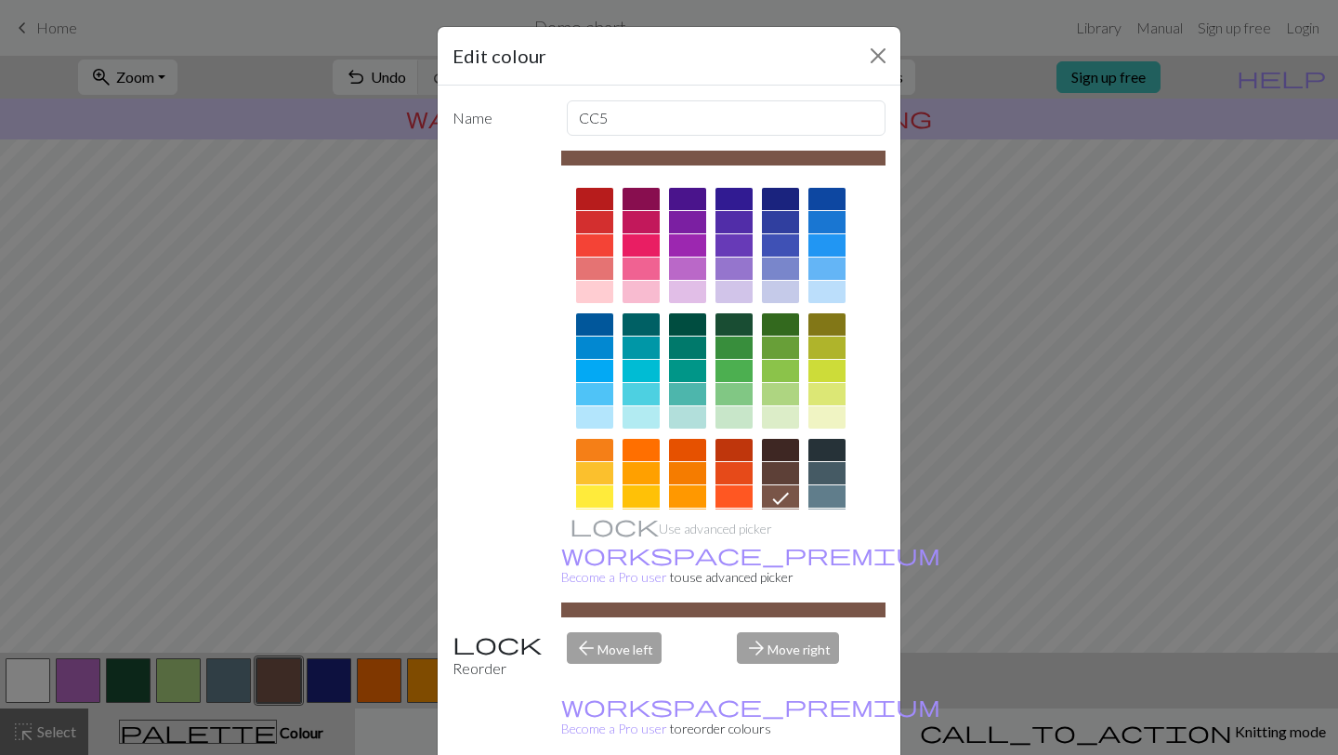
click at [641, 471] on div at bounding box center [780, 473] width 37 height 22
click at [641, 631] on div "arrow_forward Move right" at bounding box center [811, 655] width 171 height 47
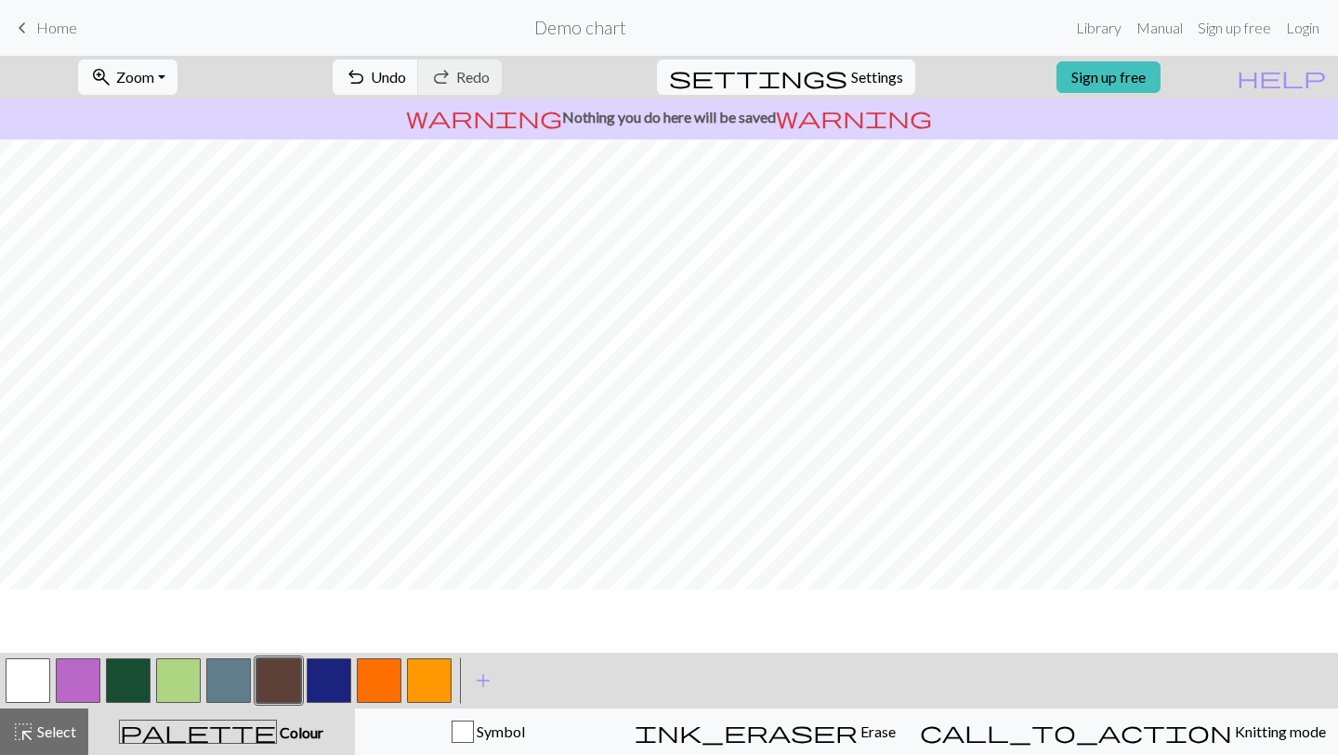
scroll to position [679, 0]
click at [172, 631] on button "button" at bounding box center [178, 680] width 45 height 45
click at [282, 631] on button "button" at bounding box center [278, 680] width 45 height 45
click at [337, 631] on button "button" at bounding box center [329, 680] width 45 height 45
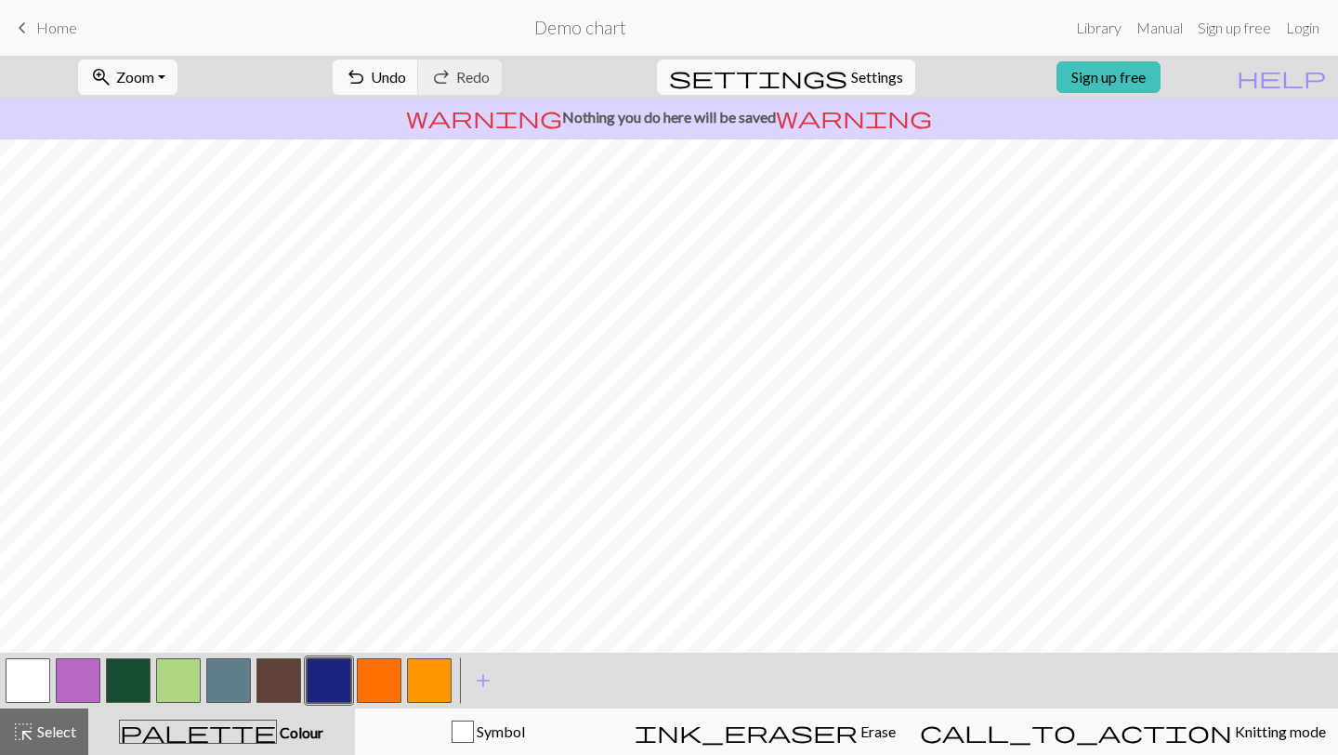
click at [38, 631] on button "button" at bounding box center [28, 680] width 45 height 45
click at [228, 631] on button "button" at bounding box center [228, 680] width 45 height 45
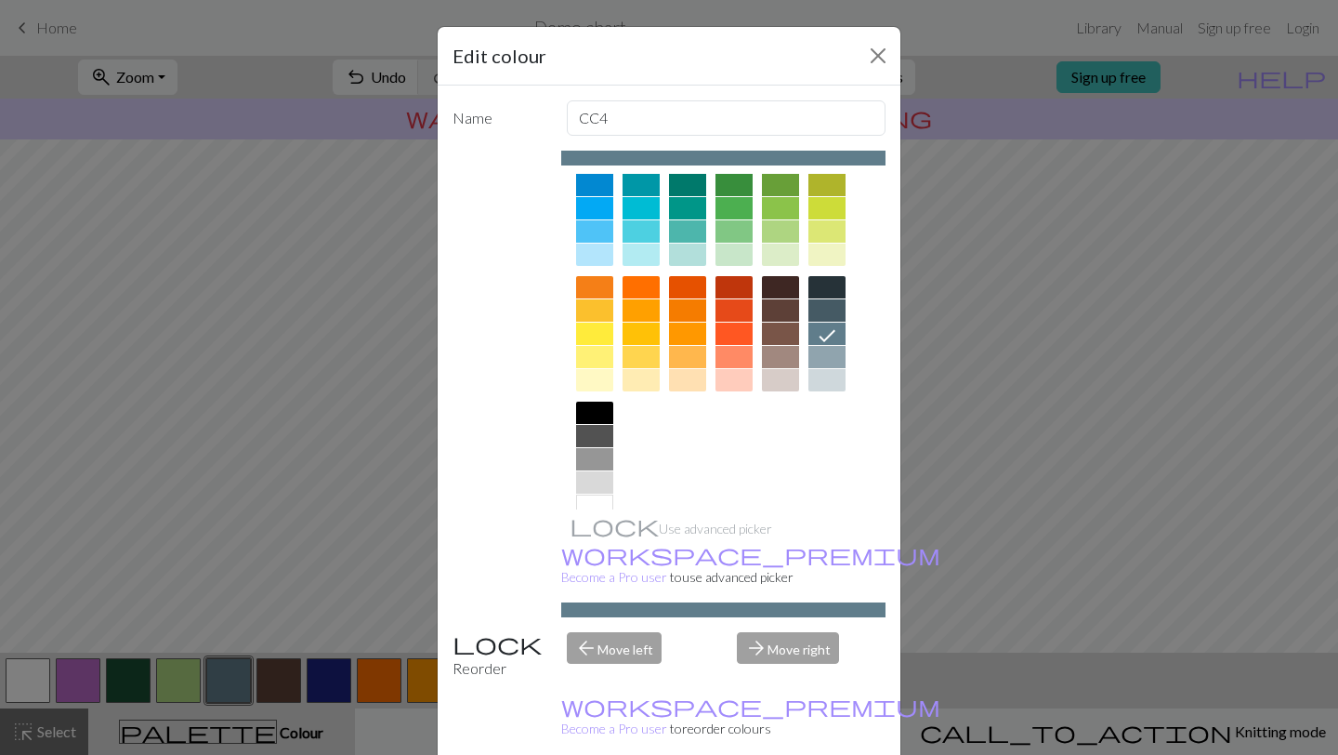
scroll to position [191, 0]
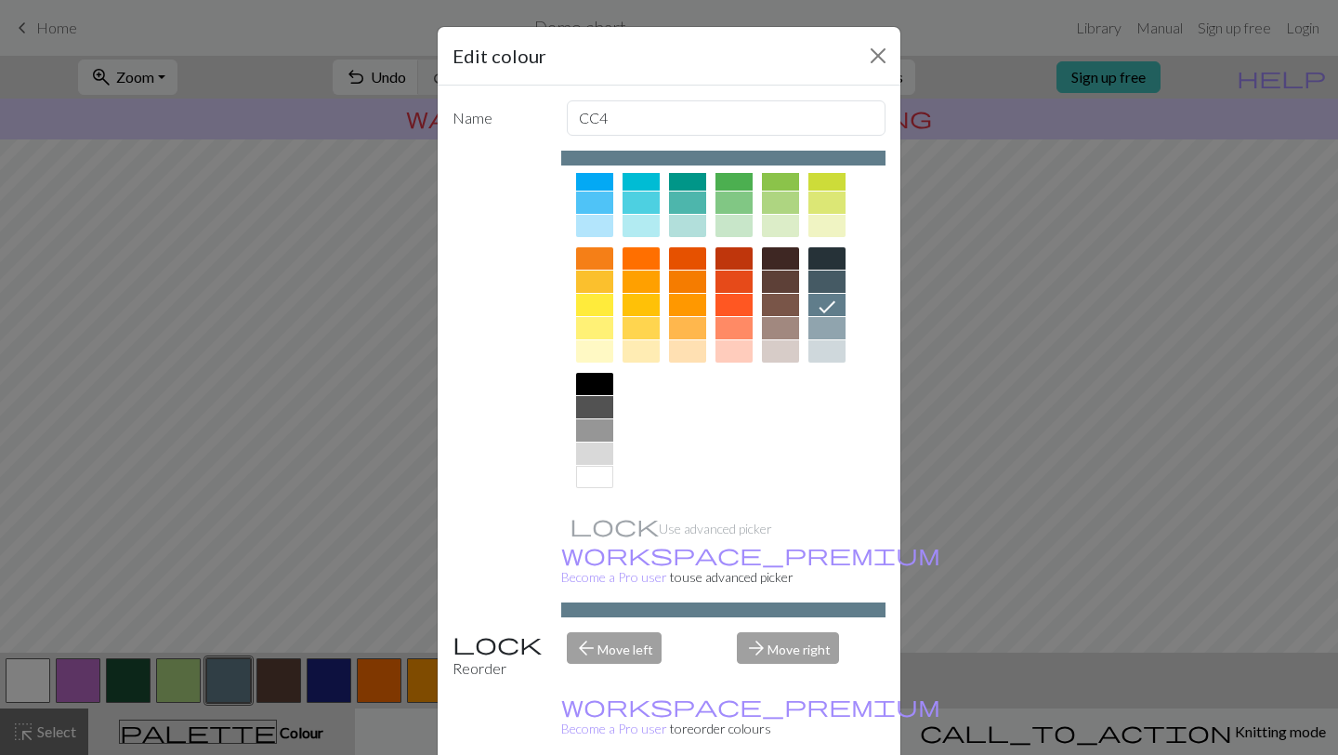
click at [598, 427] on div at bounding box center [594, 430] width 37 height 22
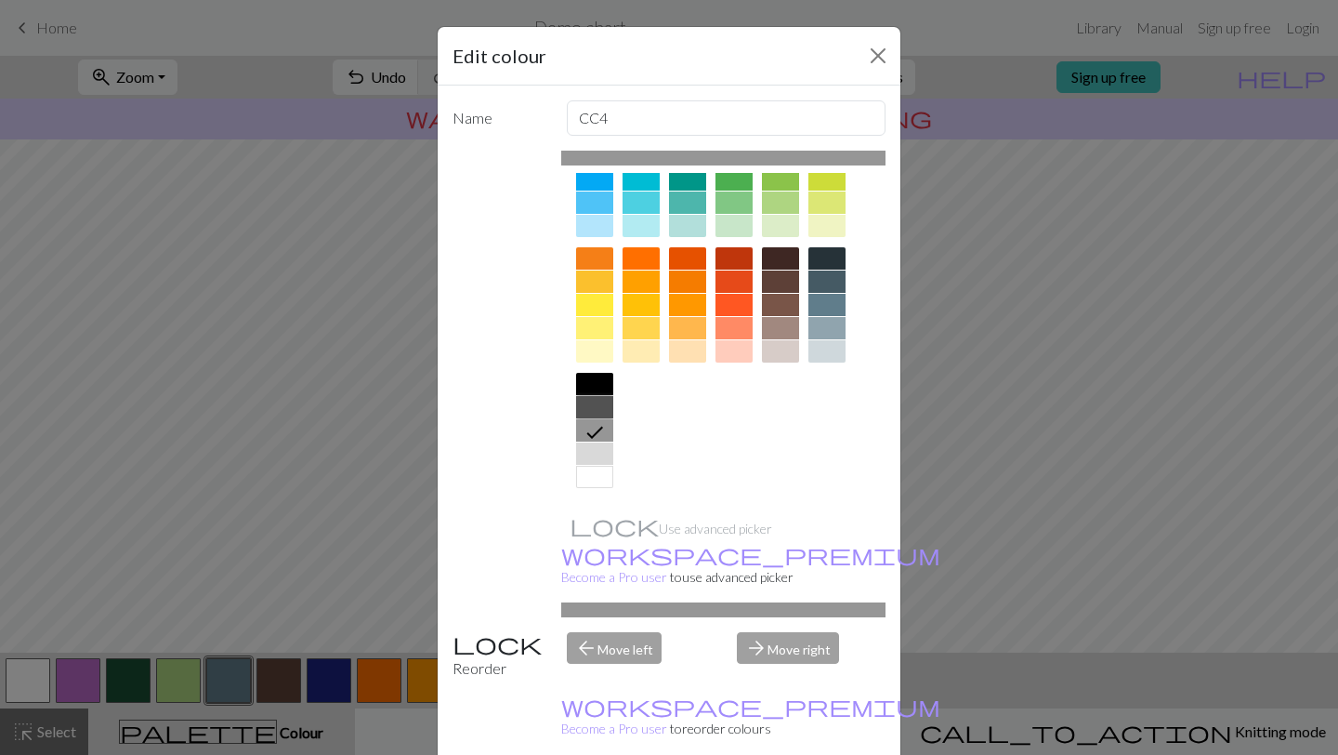
click at [597, 410] on div at bounding box center [594, 407] width 37 height 22
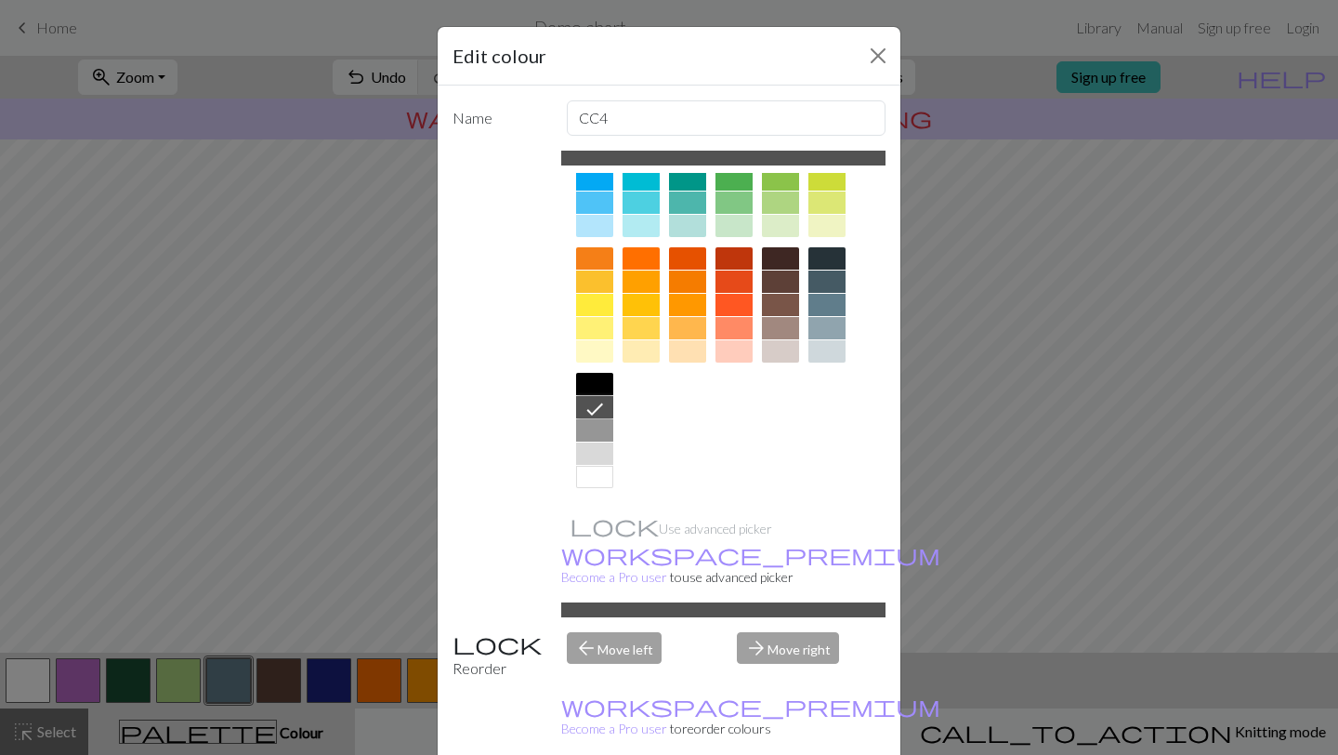
click at [598, 429] on div at bounding box center [594, 430] width 37 height 22
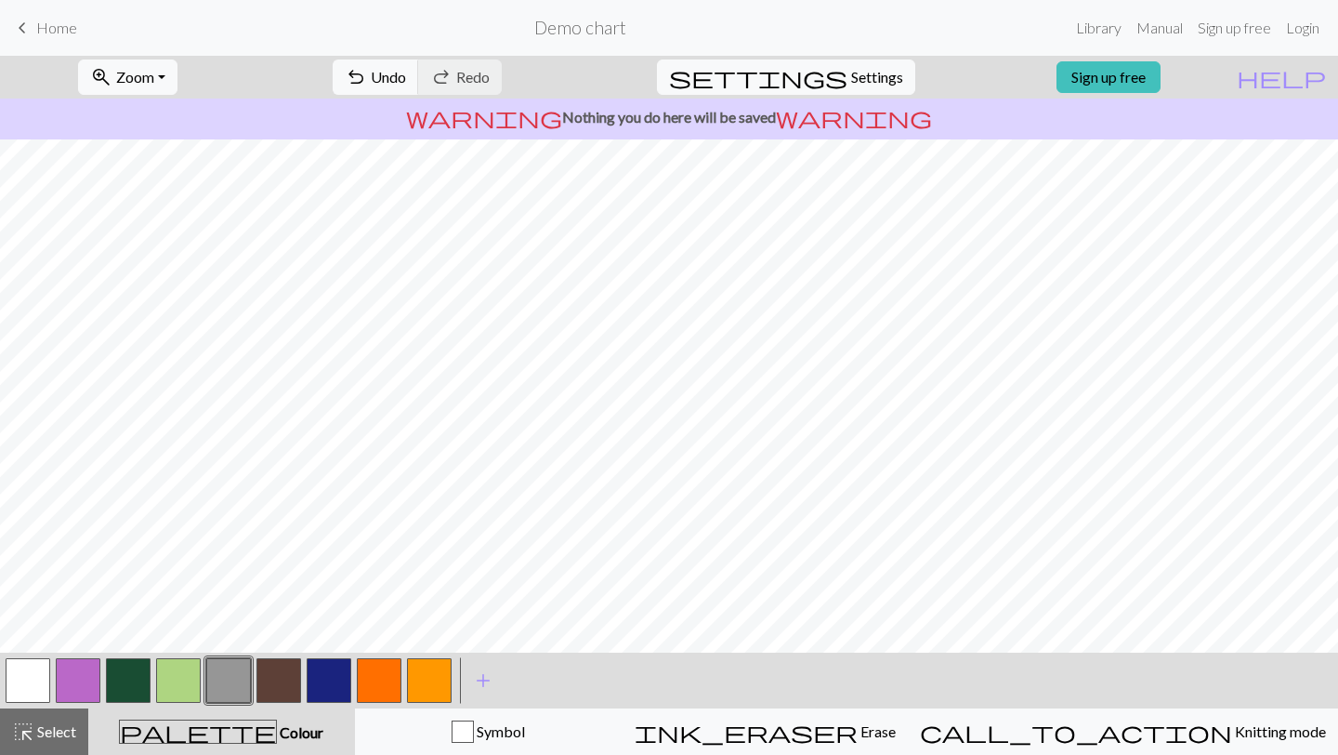
scroll to position [619, 463]
click at [246, 631] on button "button" at bounding box center [228, 680] width 45 height 45
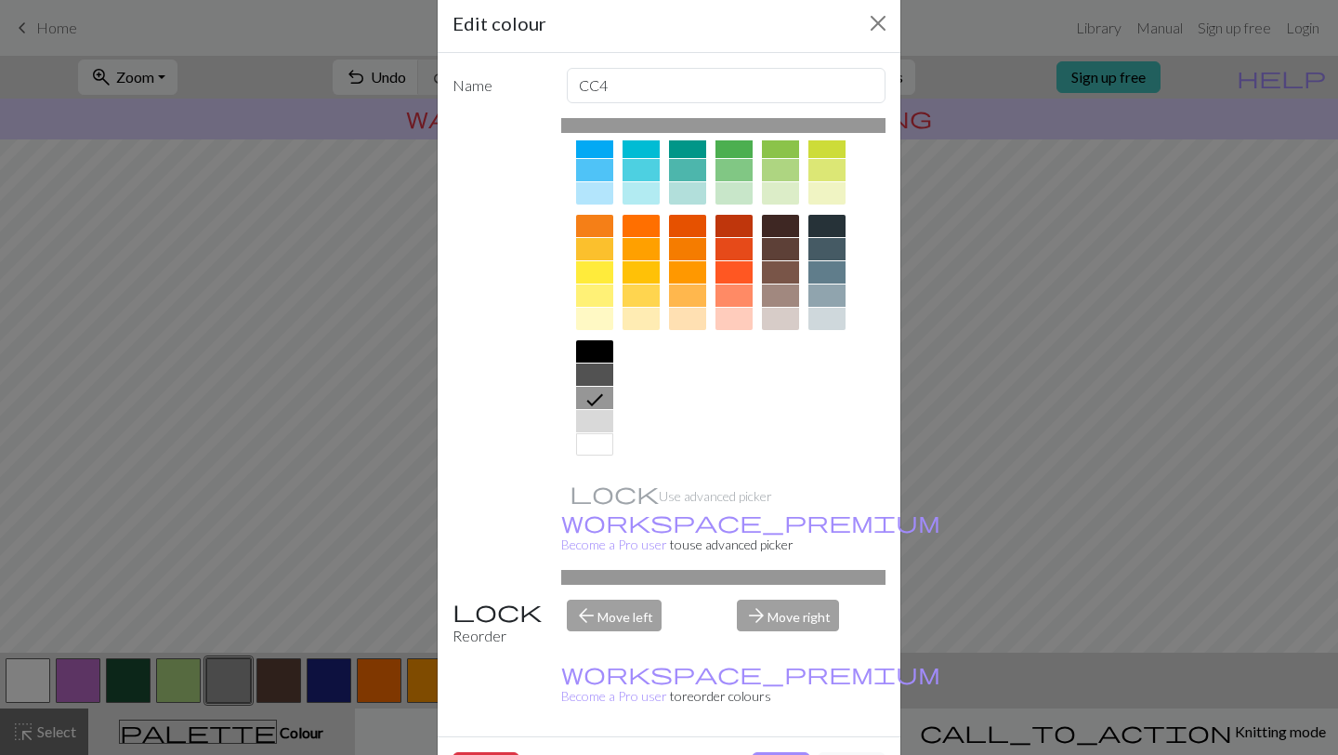
scroll to position [34, 0]
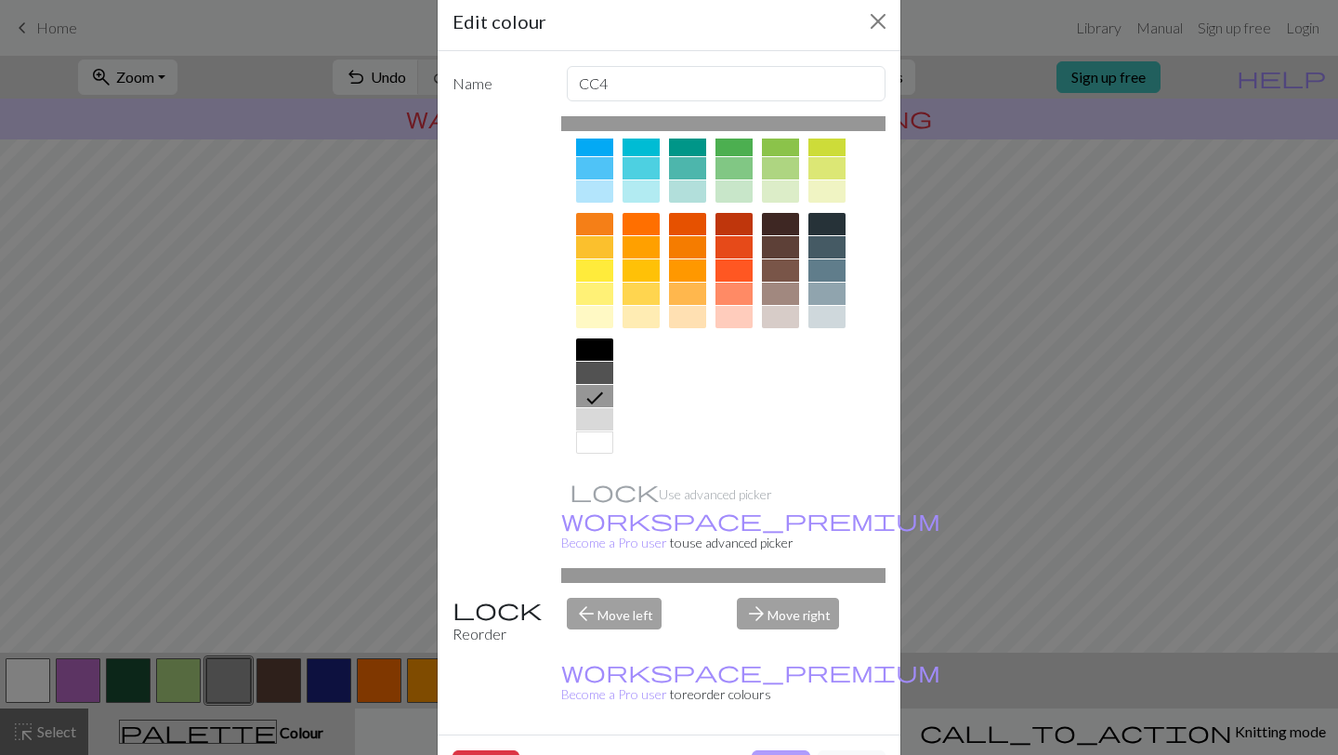
click at [641, 631] on button "Done" at bounding box center [781, 767] width 59 height 35
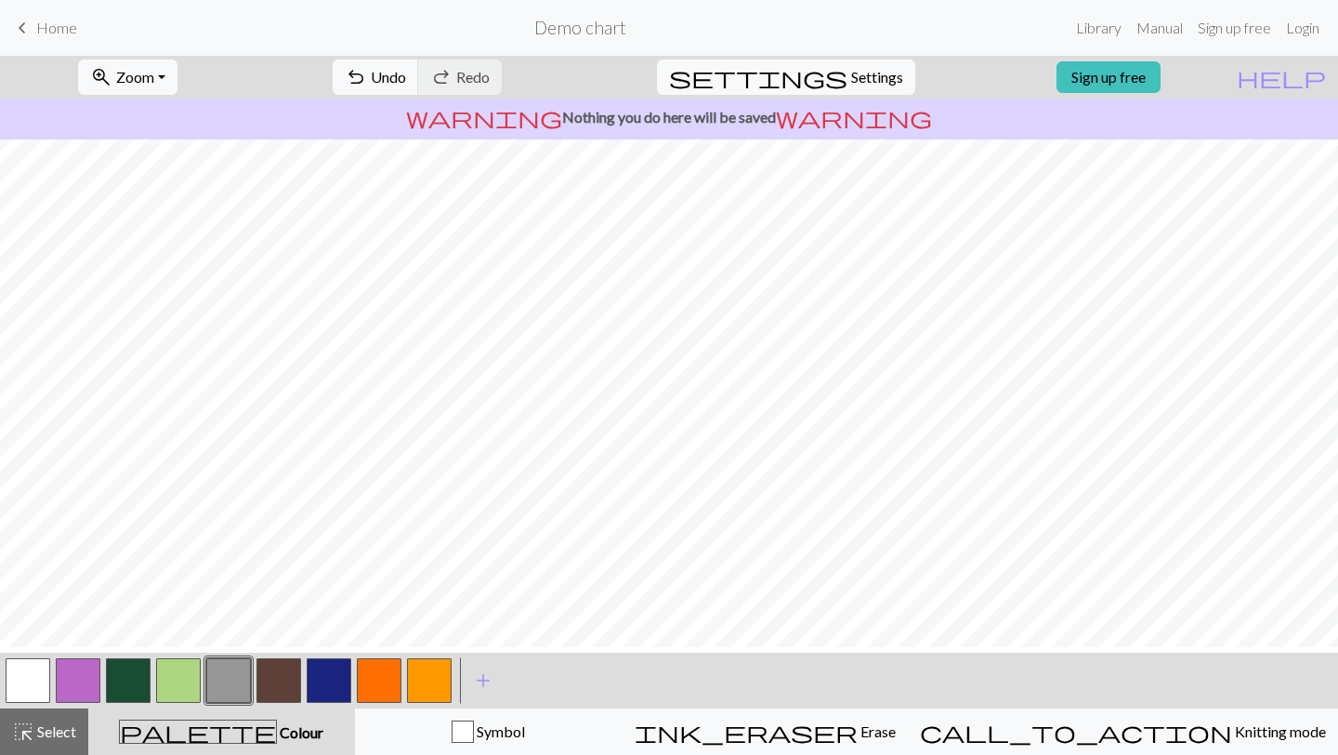
scroll to position [621, 463]
click at [478, 631] on span "add" at bounding box center [483, 680] width 22 height 26
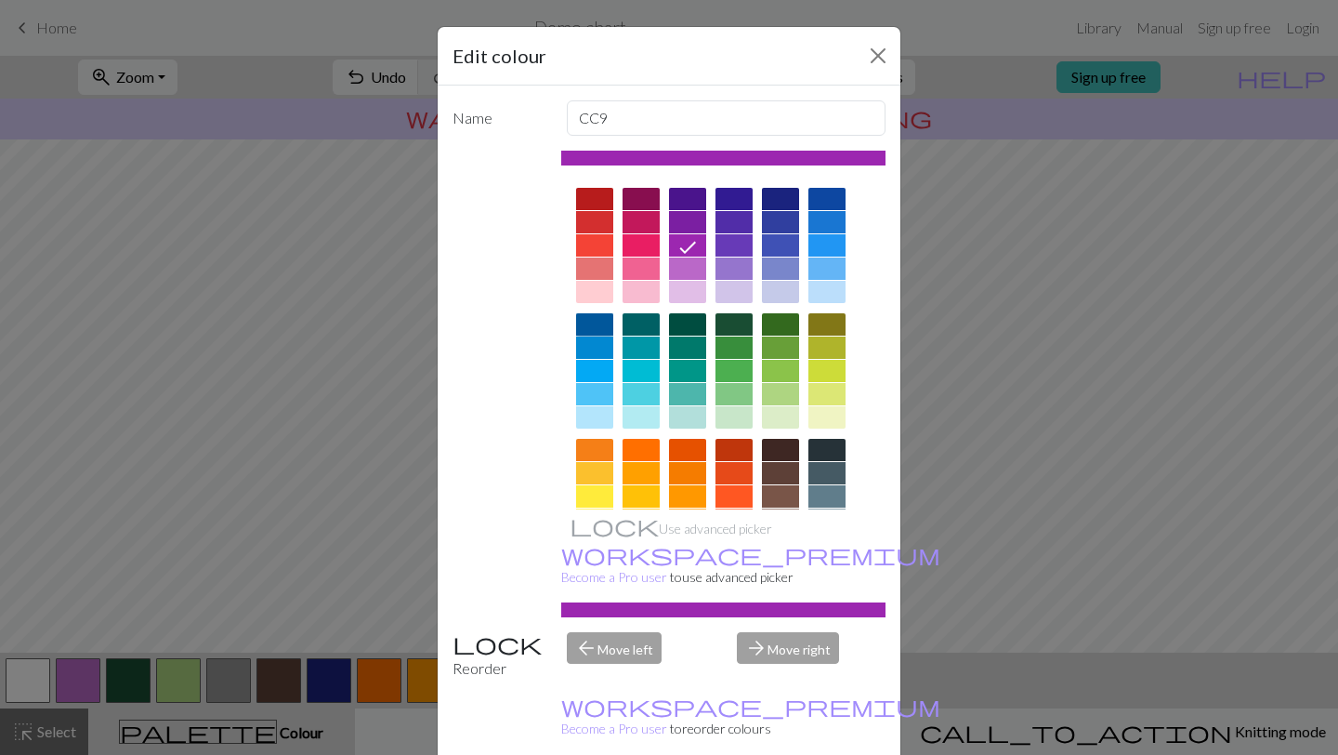
click at [592, 325] on div at bounding box center [594, 324] width 37 height 22
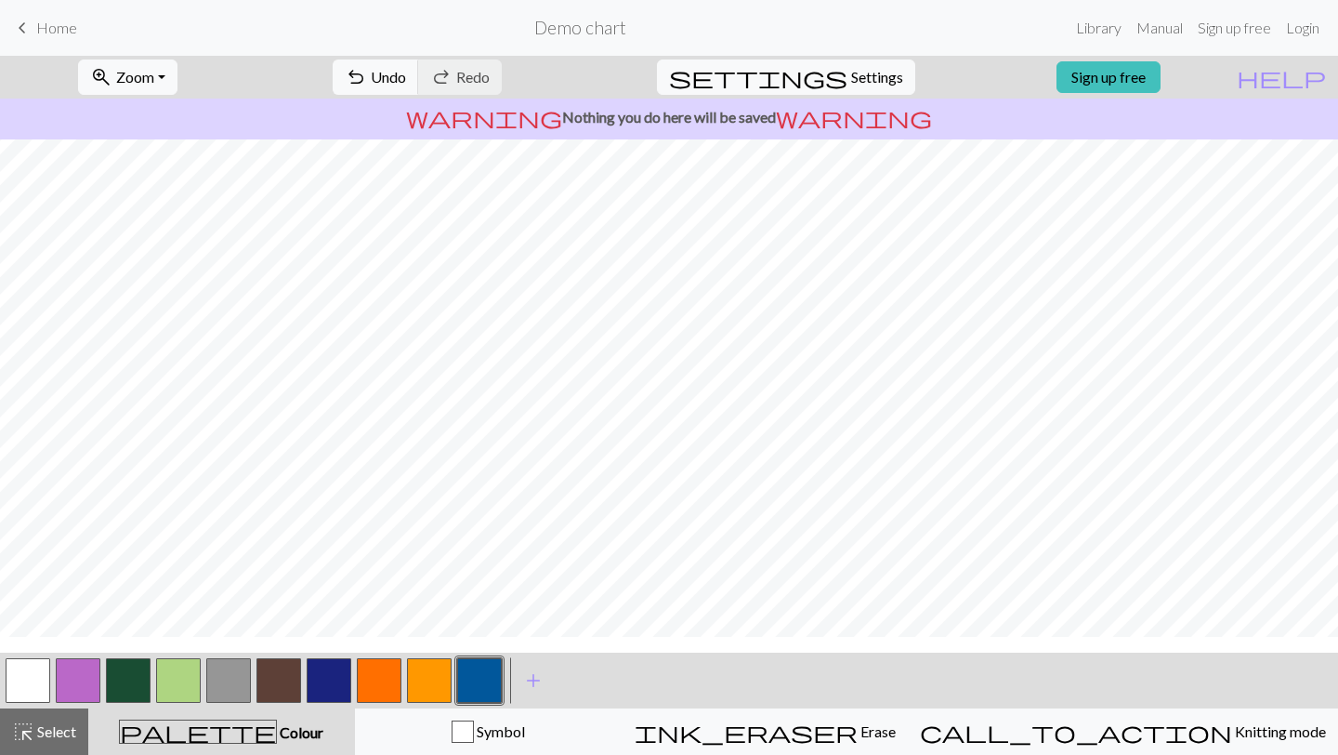
scroll to position [892, 678]
click at [406, 76] on span "Undo" at bounding box center [388, 77] width 35 height 18
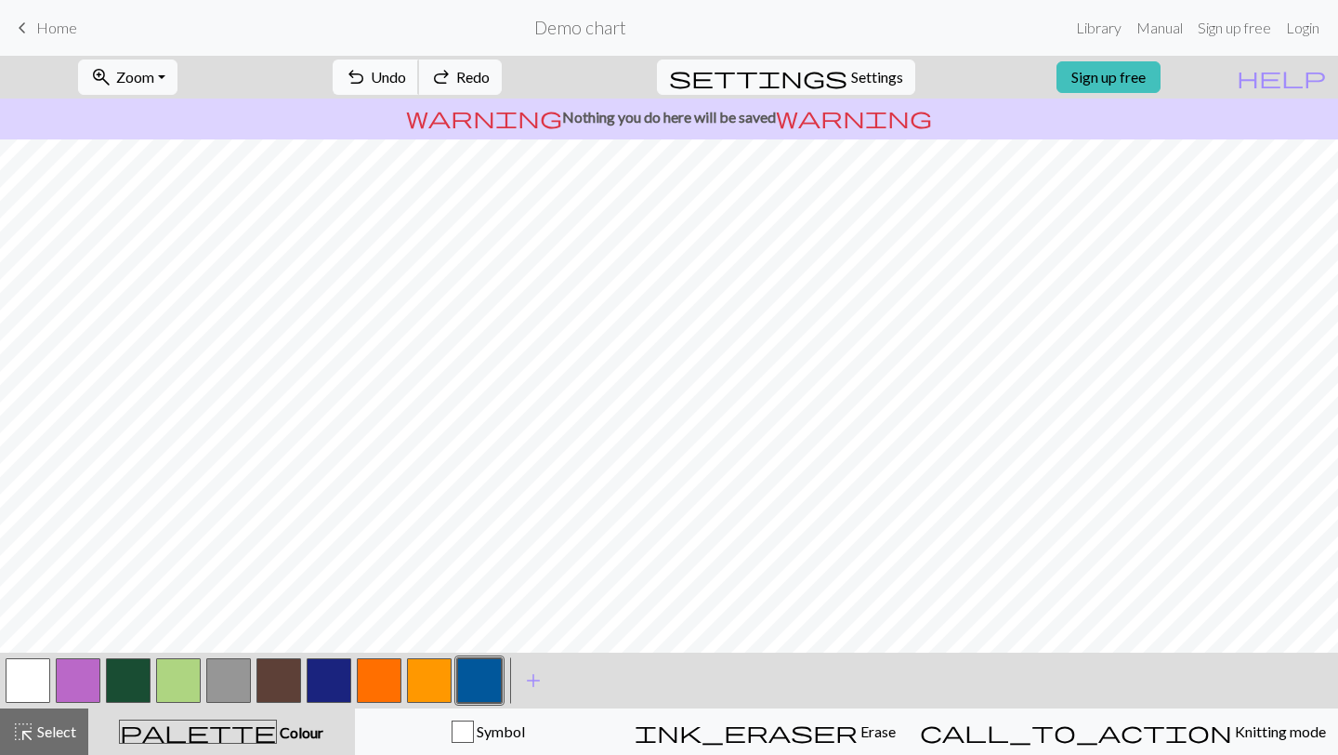
click at [406, 76] on span "Undo" at bounding box center [388, 77] width 35 height 18
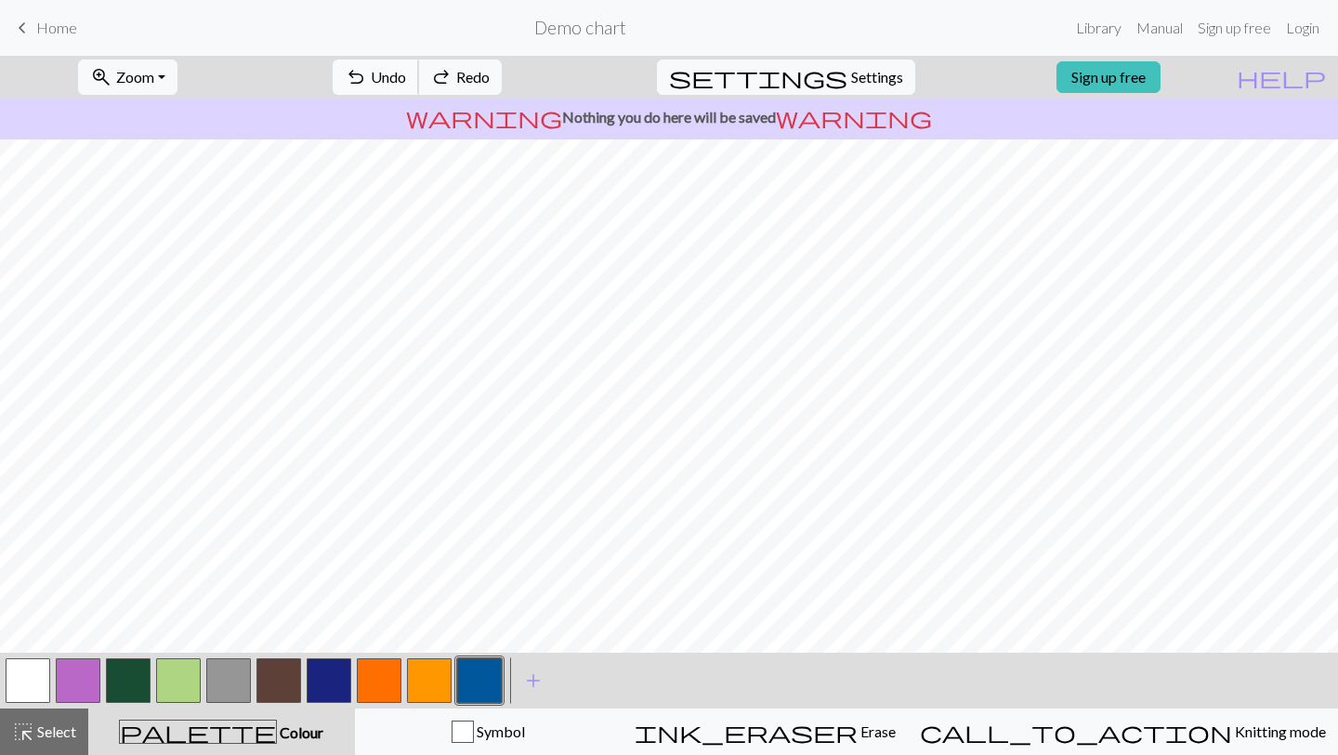
click at [406, 76] on span "Undo" at bounding box center [388, 77] width 35 height 18
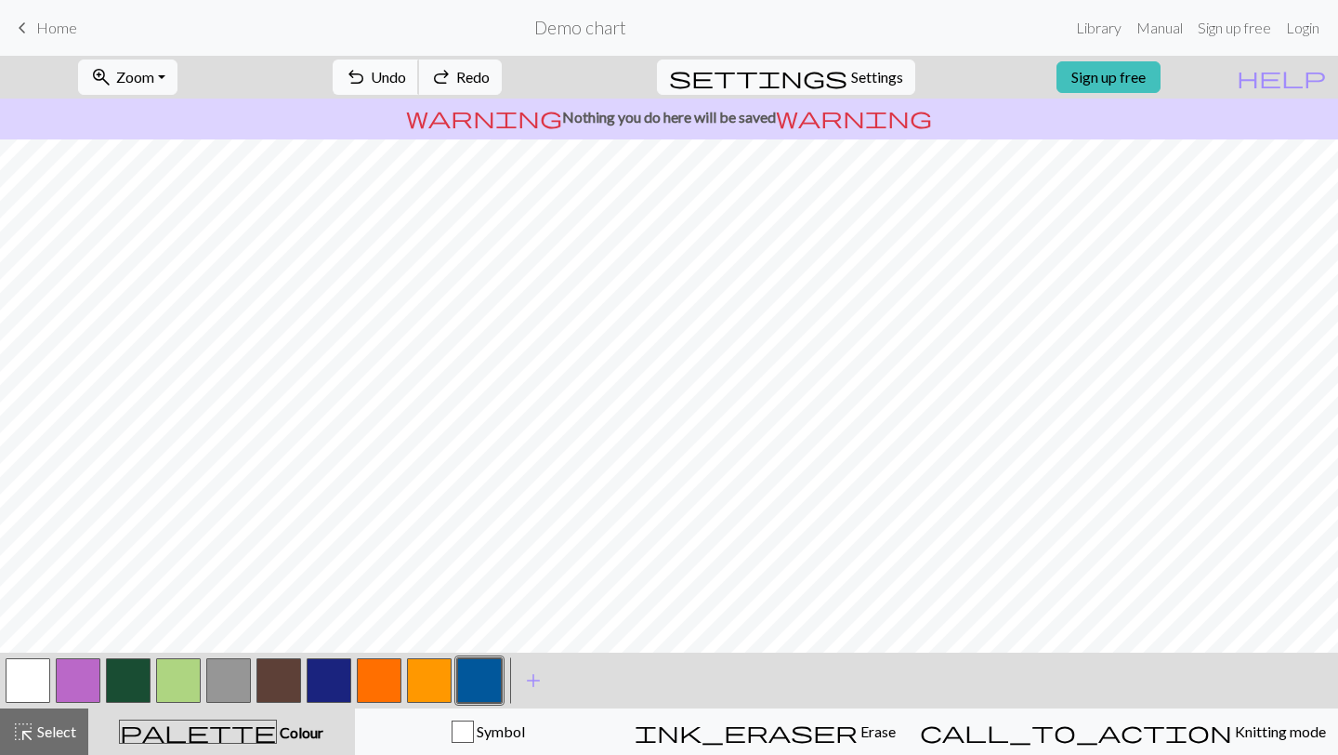
click at [406, 76] on span "Undo" at bounding box center [388, 77] width 35 height 18
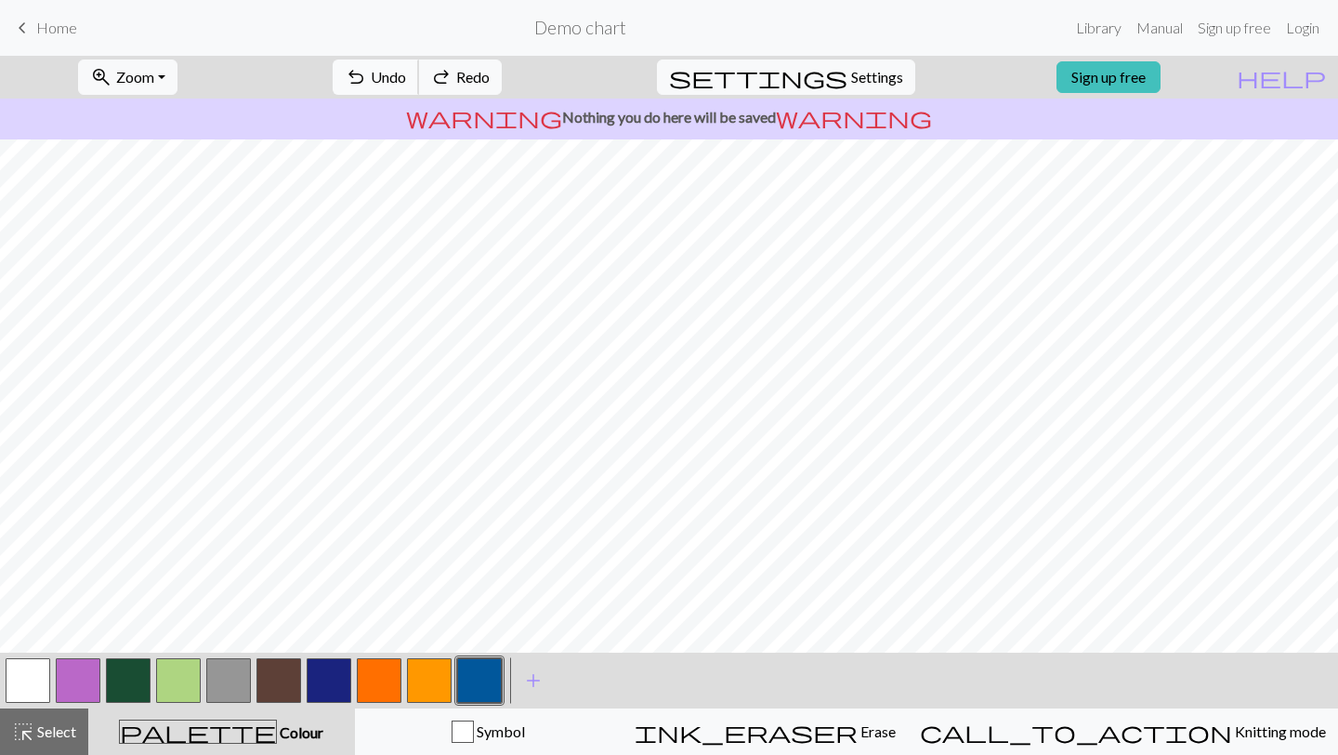
click at [406, 76] on span "Undo" at bounding box center [388, 77] width 35 height 18
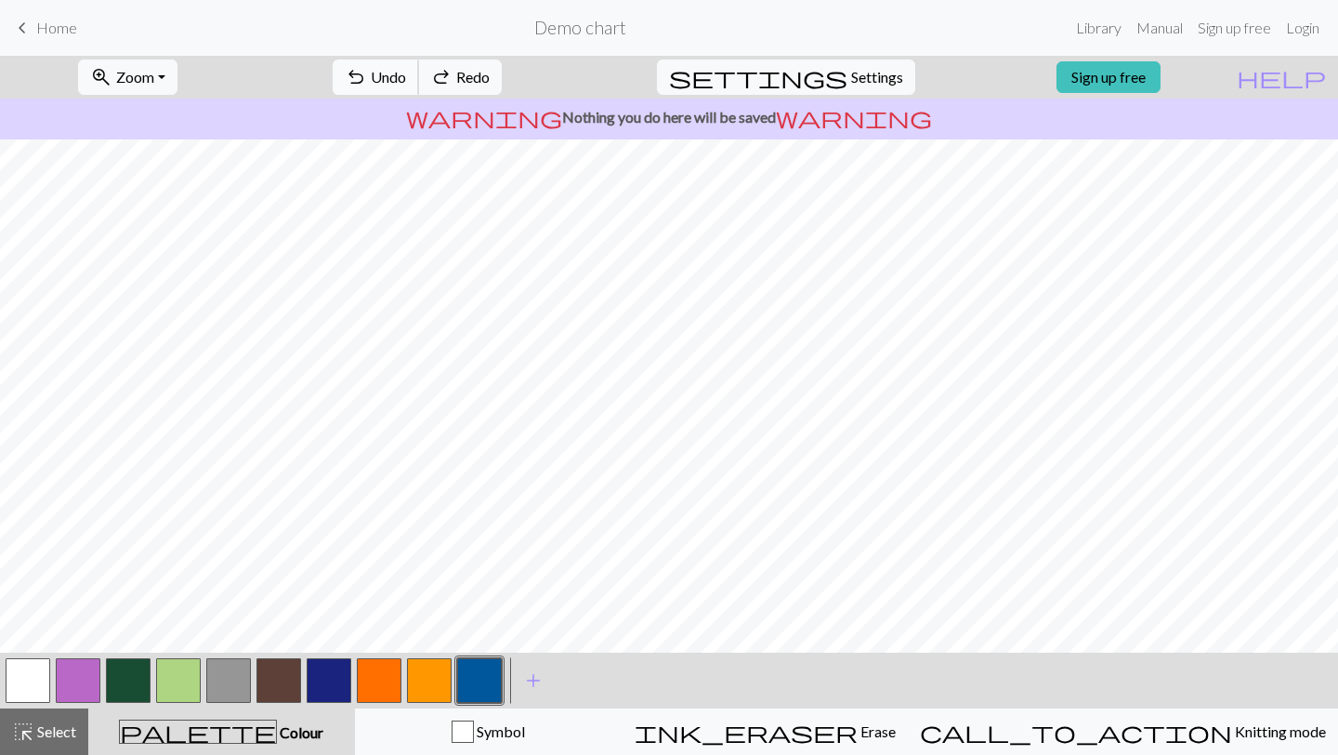
click at [406, 76] on span "Undo" at bounding box center [388, 77] width 35 height 18
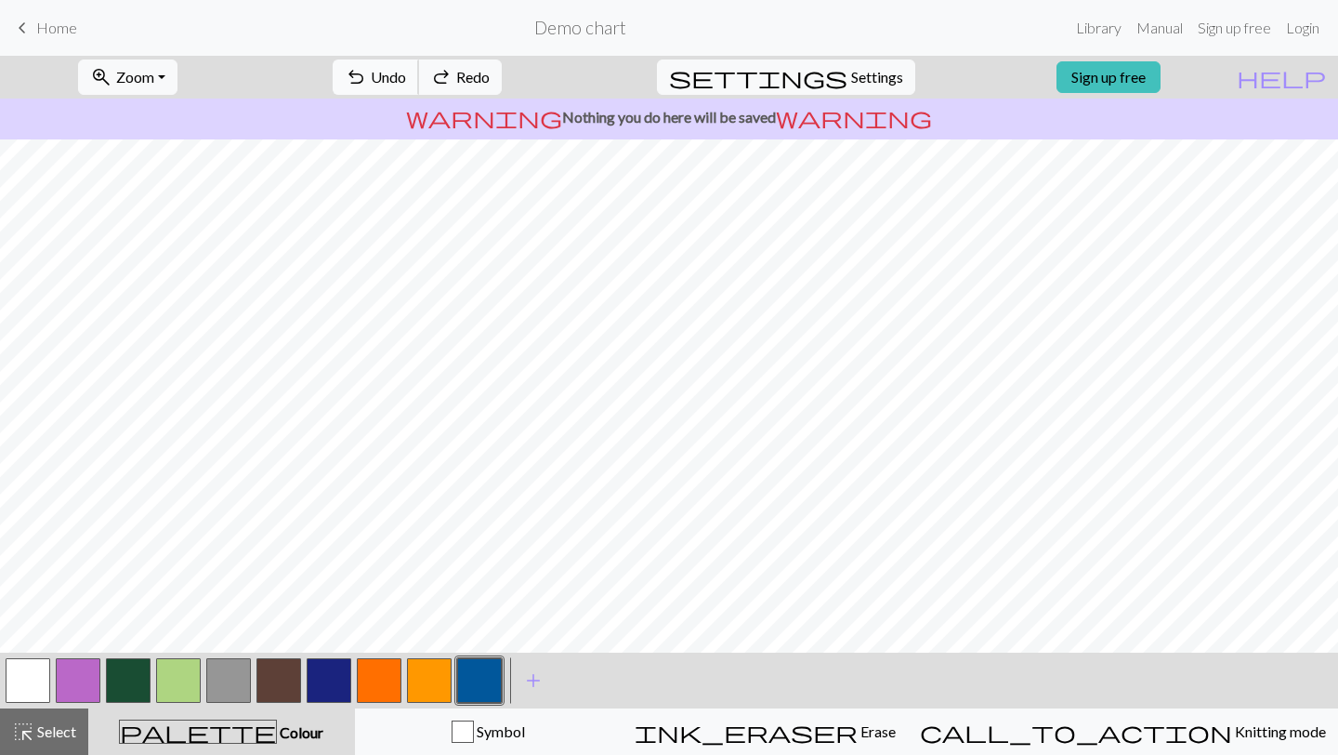
click at [406, 76] on span "Undo" at bounding box center [388, 77] width 35 height 18
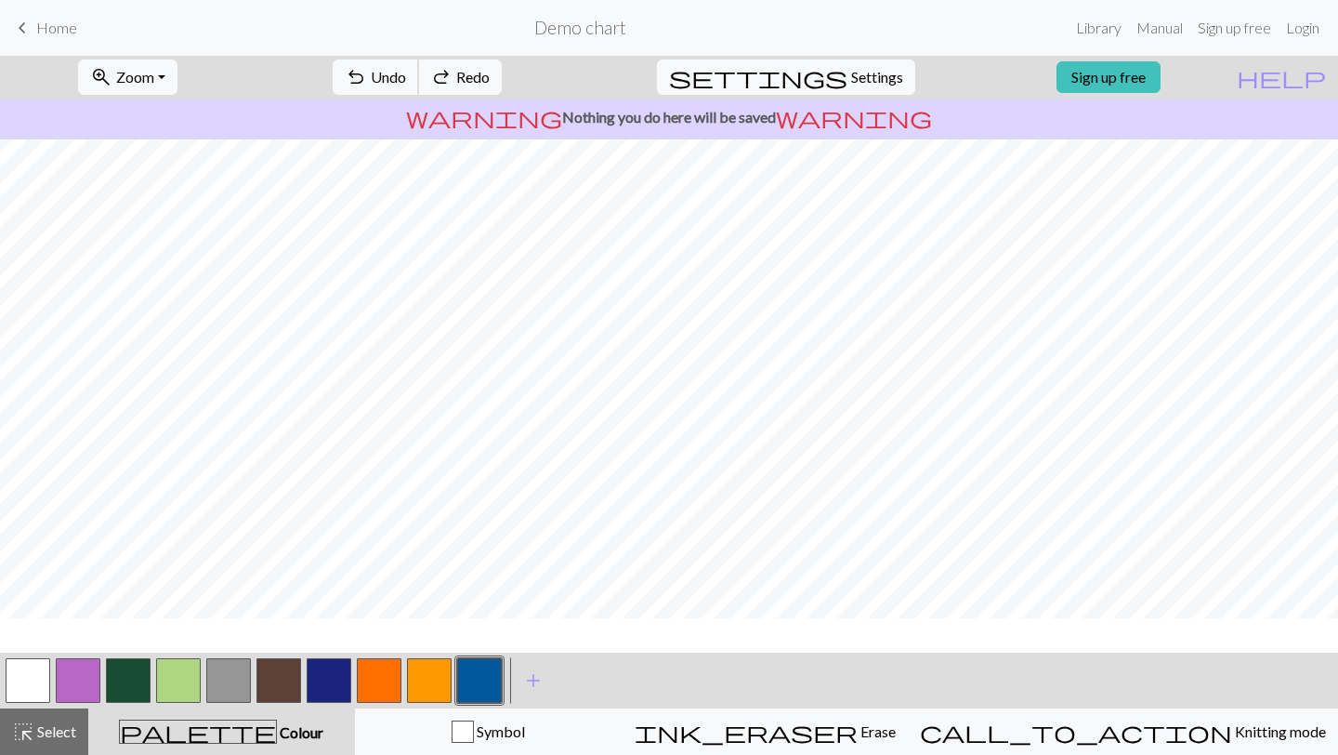
scroll to position [578, 678]
click at [419, 87] on button "undo Undo Undo" at bounding box center [376, 76] width 86 height 35
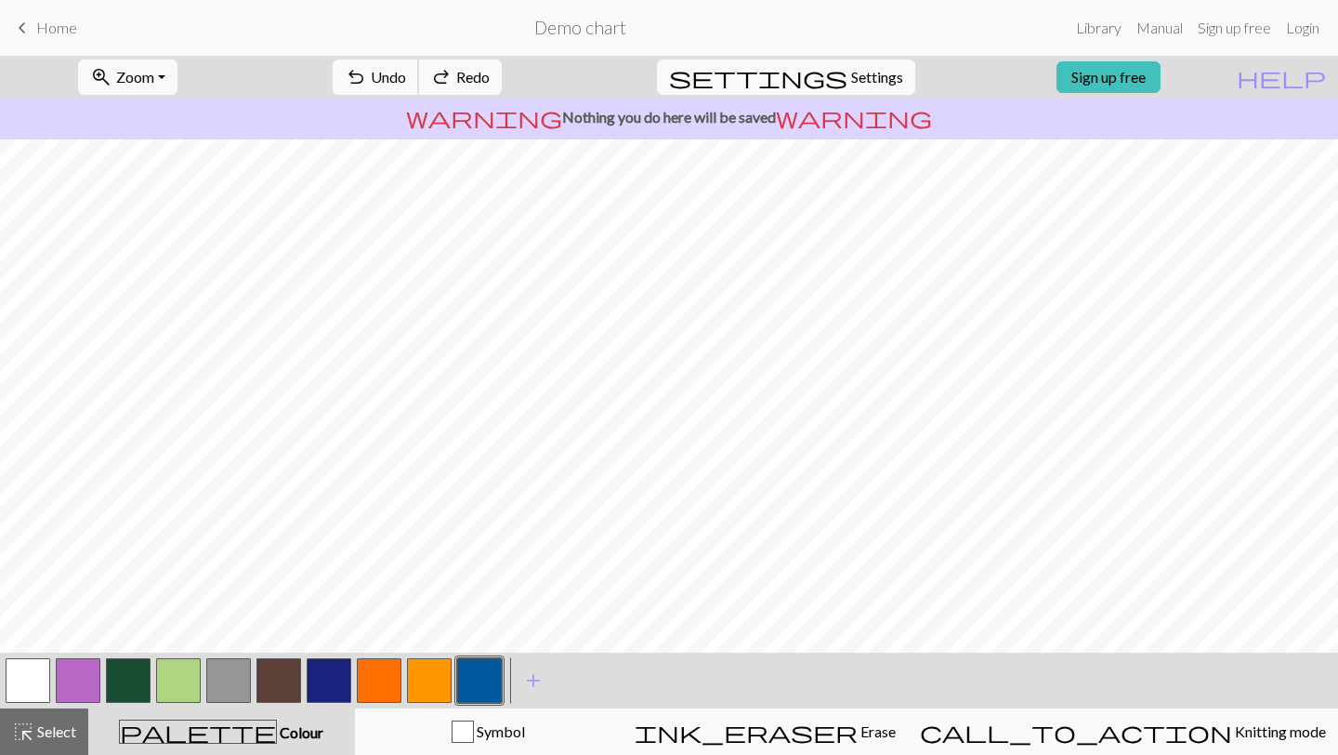
click at [419, 87] on button "undo Undo Undo" at bounding box center [376, 76] width 86 height 35
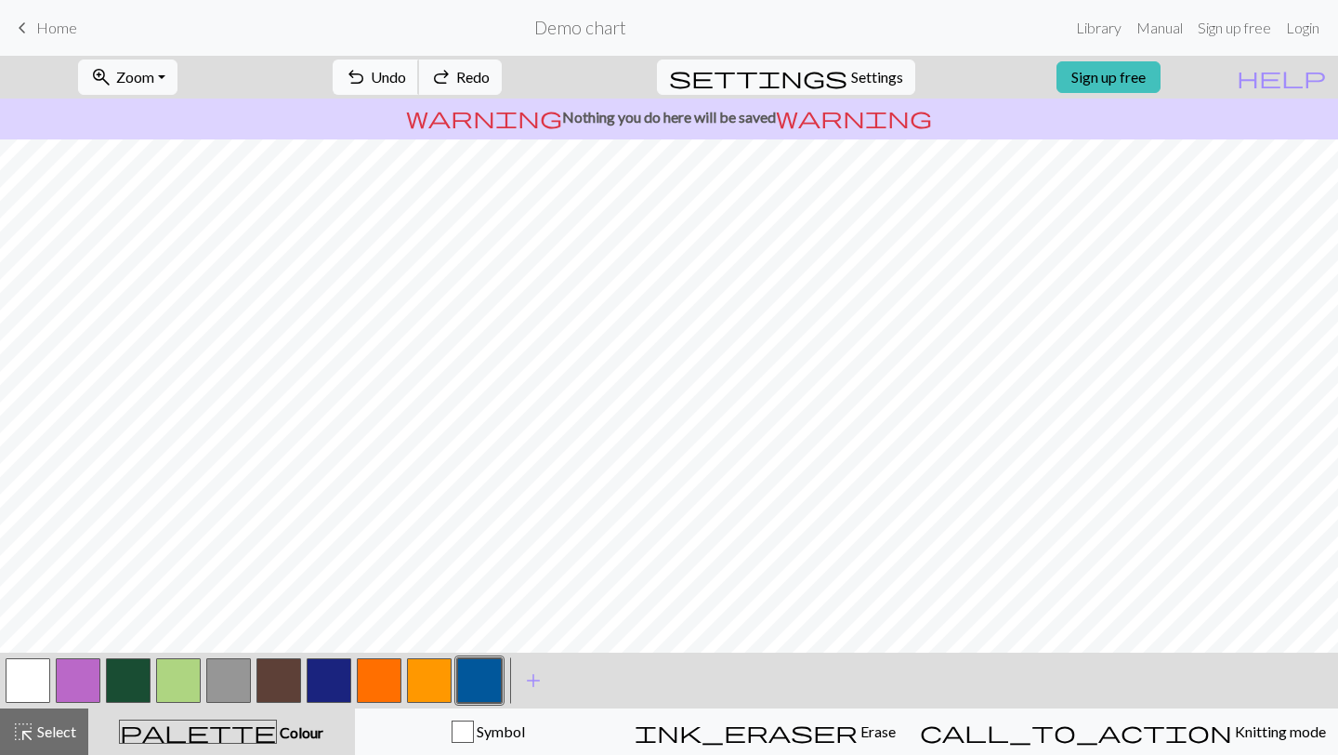
click at [419, 87] on button "undo Undo Undo" at bounding box center [376, 76] width 86 height 35
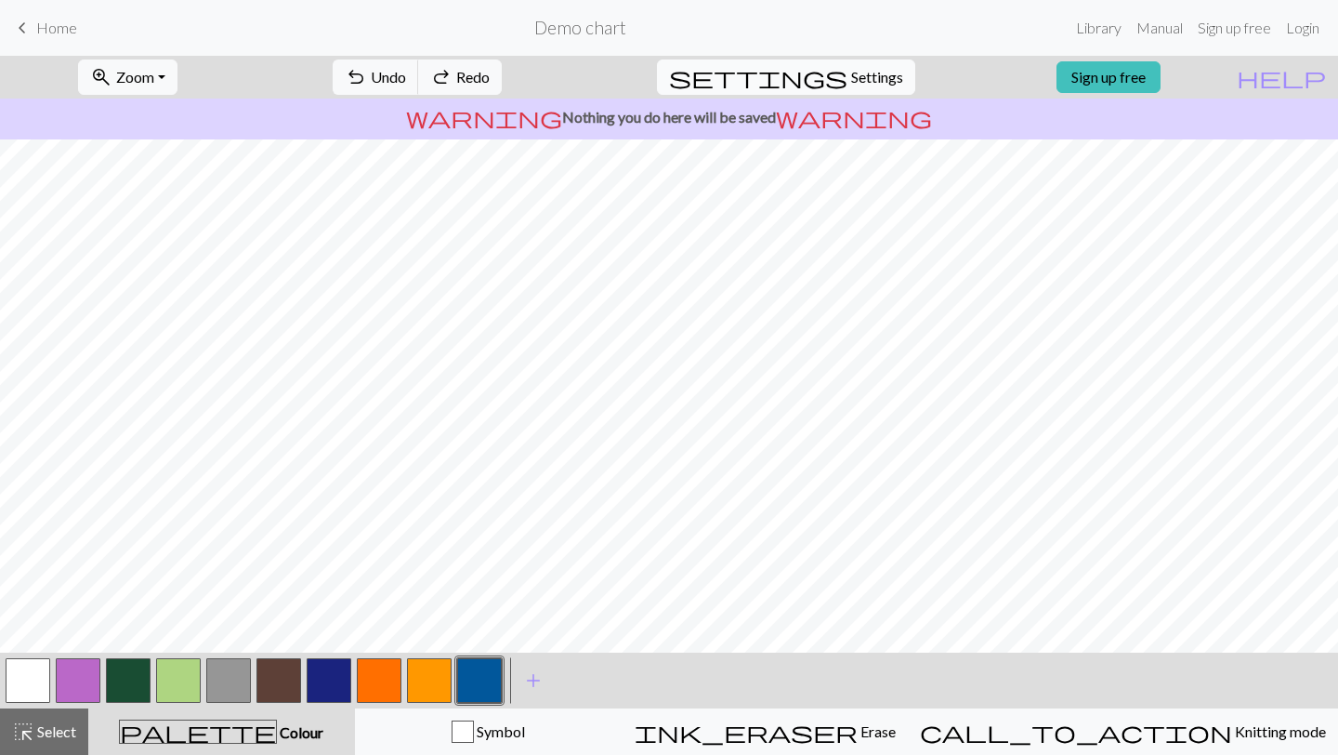
click at [641, 72] on span "Settings" at bounding box center [877, 77] width 52 height 22
select select "aran"
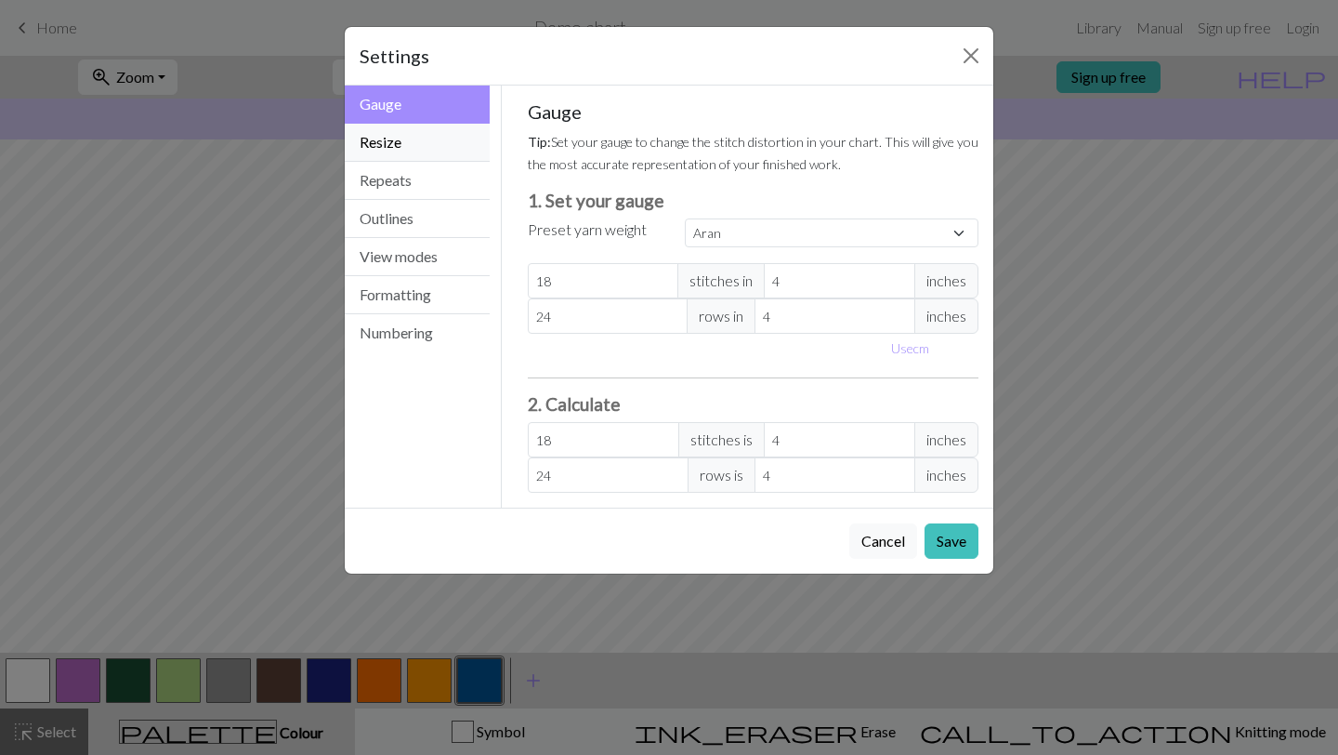
click at [411, 135] on button "Resize" at bounding box center [417, 143] width 145 height 38
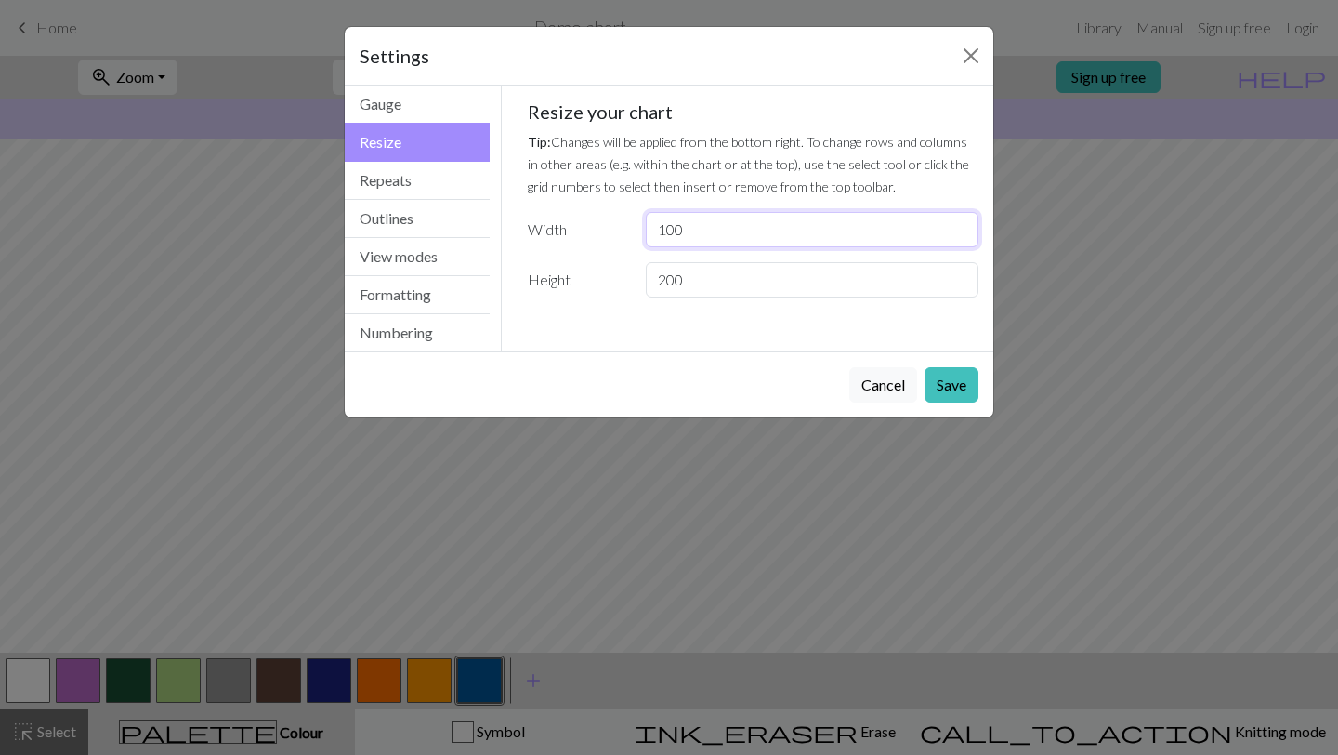
click at [641, 232] on input "100" at bounding box center [812, 229] width 333 height 35
type input "1"
type input "79"
click at [641, 279] on input "200" at bounding box center [812, 279] width 333 height 35
type input "223"
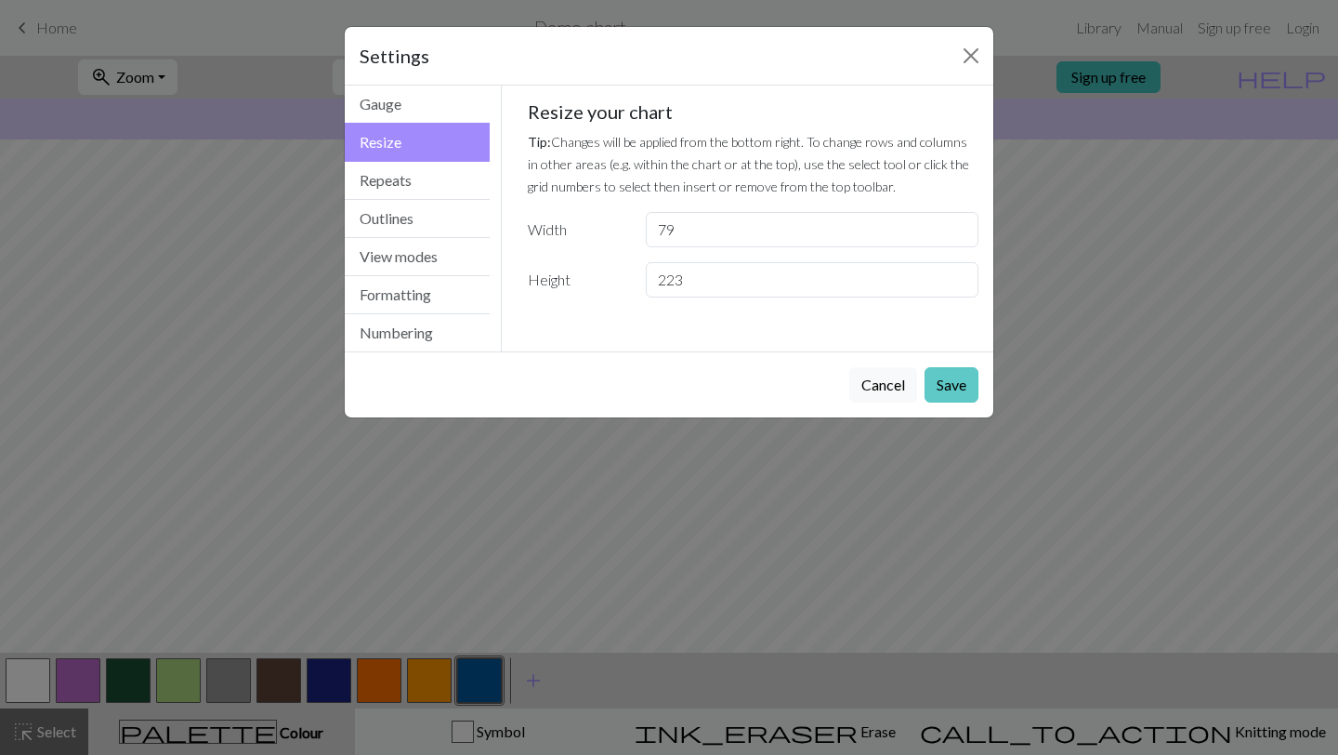
click at [641, 376] on button "Save" at bounding box center [952, 384] width 54 height 35
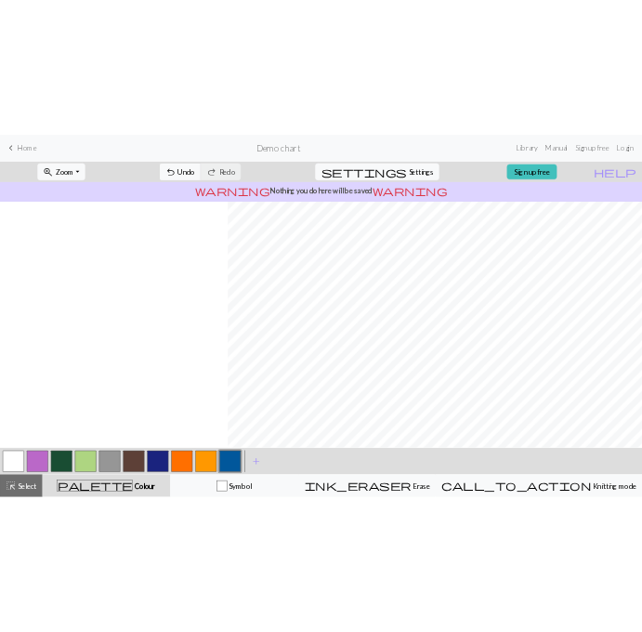
scroll to position [0, 475]
